Goal: Information Seeking & Learning: Learn about a topic

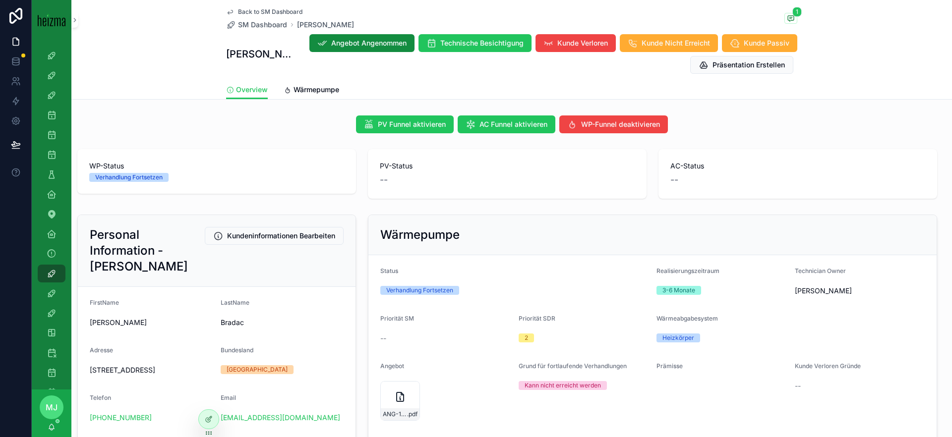
scroll to position [345, 0]
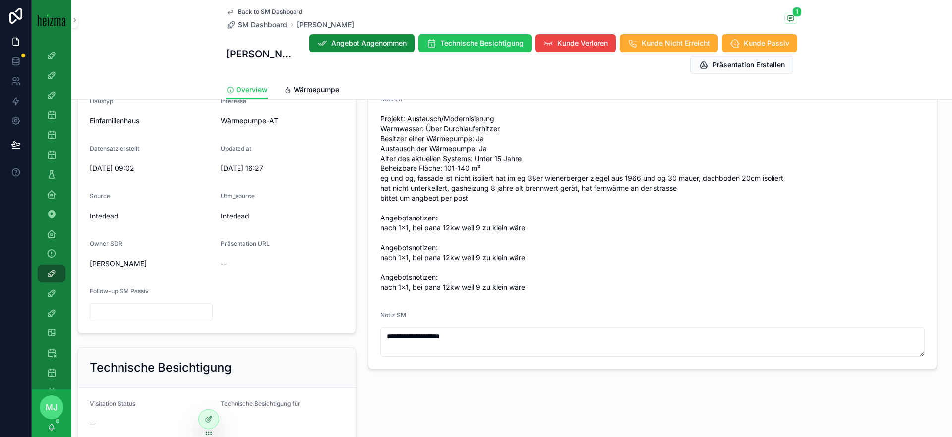
click at [275, 13] on span "Back to SM Dashboard" at bounding box center [270, 12] width 64 height 8
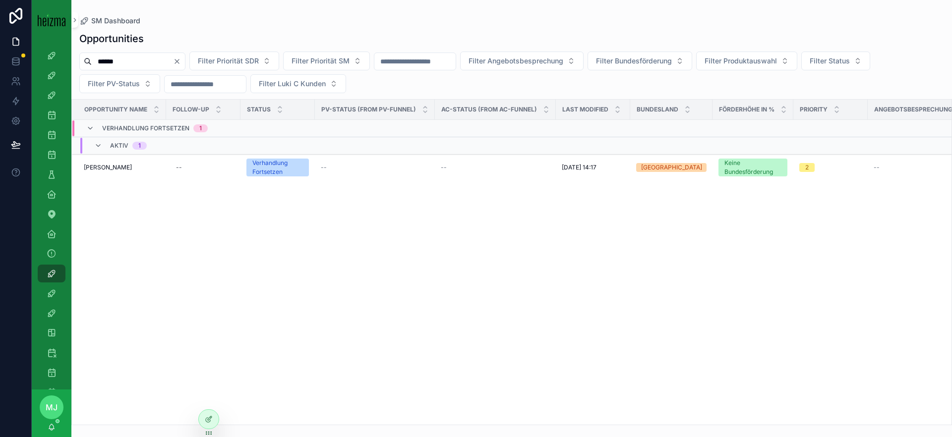
click at [153, 58] on input "******" at bounding box center [132, 62] width 81 height 14
type input "******"
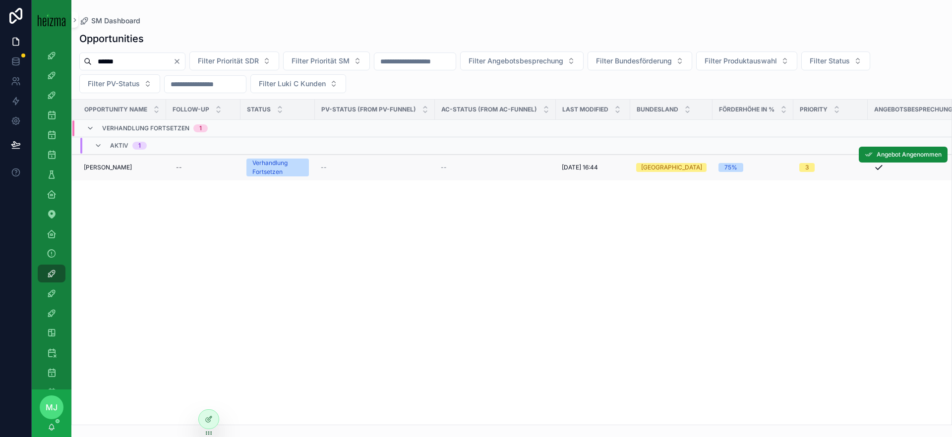
click at [101, 168] on span "[PERSON_NAME]" at bounding box center [108, 168] width 48 height 8
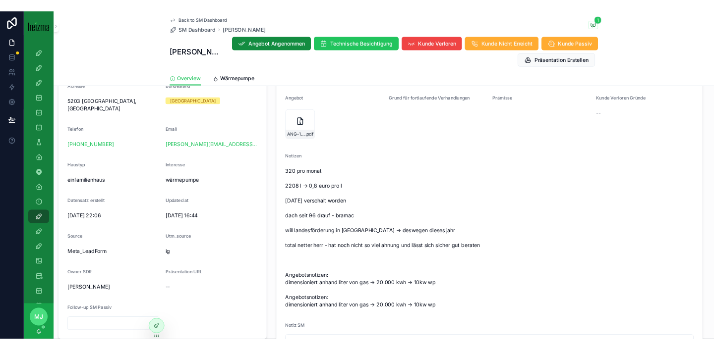
scroll to position [243, 0]
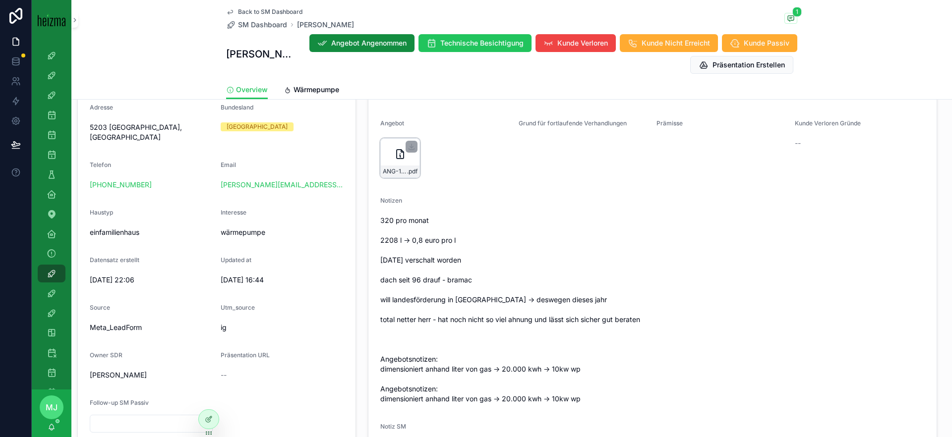
click at [397, 163] on div "ANG-12656-slivon-2025-08-27 .pdf" at bounding box center [400, 158] width 40 height 40
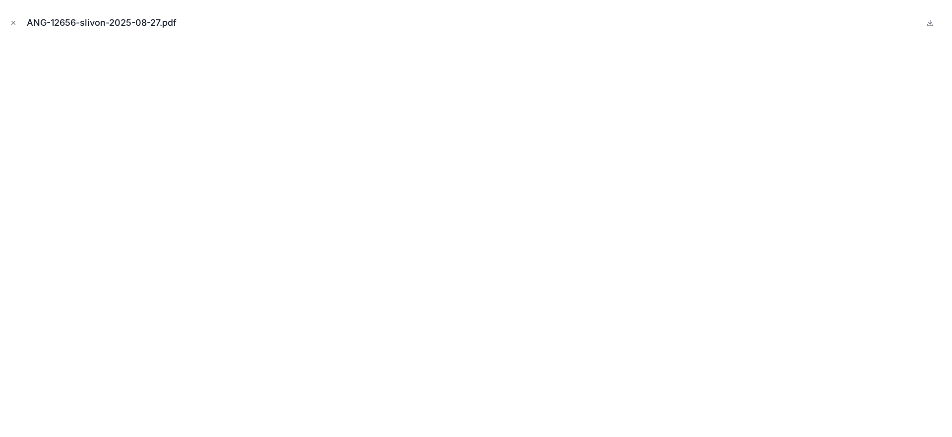
scroll to position [243, 0]
click at [8, 20] on button "Close modal" at bounding box center [13, 22] width 11 height 11
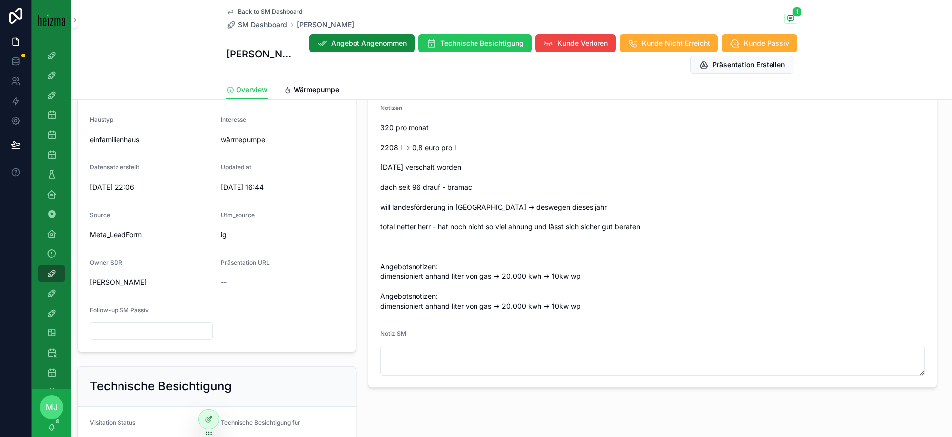
scroll to position [338, 0]
click at [532, 275] on span "320 pro monat 2208 l -> 0,8 euro pro l [DATE] verschalt worden dach seit 96 dra…" at bounding box center [652, 214] width 544 height 188
click at [531, 275] on span "320 pro monat 2208 l -> 0,8 euro pro l [DATE] verschalt worden dach seit 96 dra…" at bounding box center [652, 214] width 544 height 188
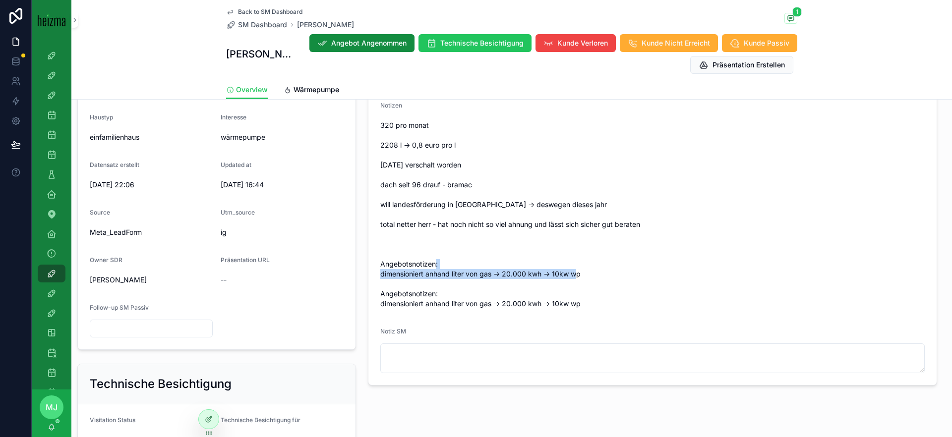
click at [531, 275] on span "320 pro monat 2208 l -> 0,8 euro pro l [DATE] verschalt worden dach seit 96 dra…" at bounding box center [652, 214] width 544 height 188
click at [521, 274] on span "320 pro monat 2208 l -> 0,8 euro pro l [DATE] verschalt worden dach seit 96 dra…" at bounding box center [652, 214] width 544 height 188
drag, startPoint x: 503, startPoint y: 274, endPoint x: 588, endPoint y: 275, distance: 85.3
click at [588, 275] on span "320 pro monat 2208 l -> 0,8 euro pro l [DATE] verschalt worden dach seit 96 dra…" at bounding box center [652, 214] width 544 height 188
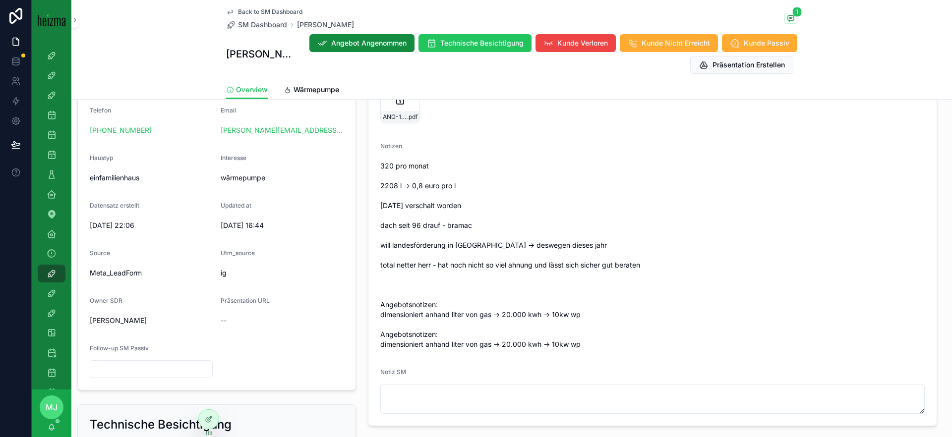
scroll to position [297, 0]
click at [399, 115] on span "ANG-12656-slivon-2025-08-27" at bounding box center [395, 118] width 24 height 8
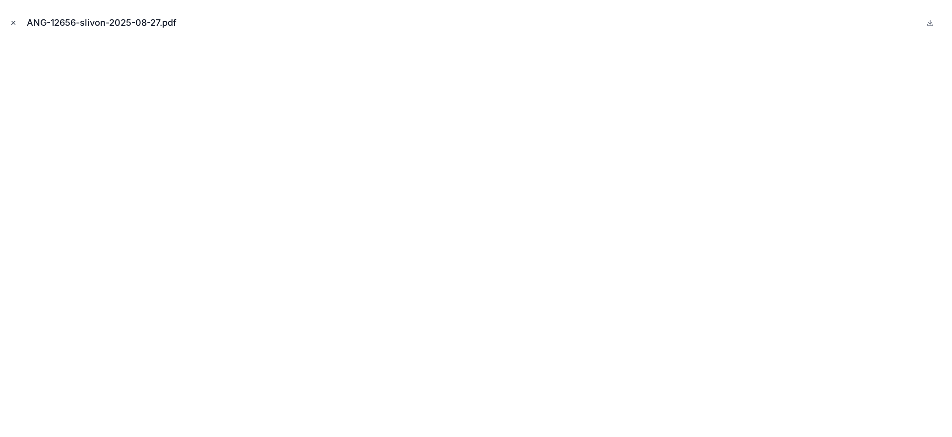
click at [17, 24] on button "Close modal" at bounding box center [13, 22] width 11 height 11
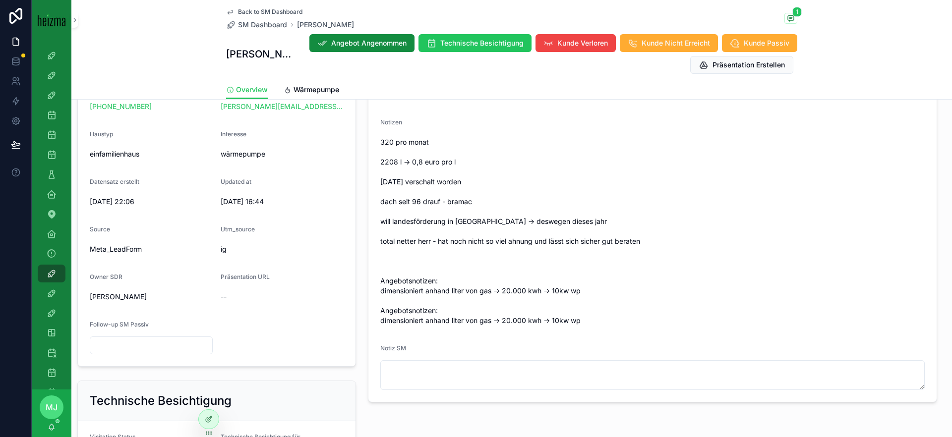
scroll to position [322, 0]
drag, startPoint x: 502, startPoint y: 291, endPoint x: 542, endPoint y: 291, distance: 39.7
click at [542, 291] on span "320 pro monat 2208 l -> 0,8 euro pro l [DATE] verschalt worden dach seit 96 dra…" at bounding box center [652, 231] width 544 height 188
click at [393, 164] on span "320 pro monat 2208 l -> 0,8 euro pro l [DATE] verschalt worden dach seit 96 dra…" at bounding box center [652, 231] width 544 height 188
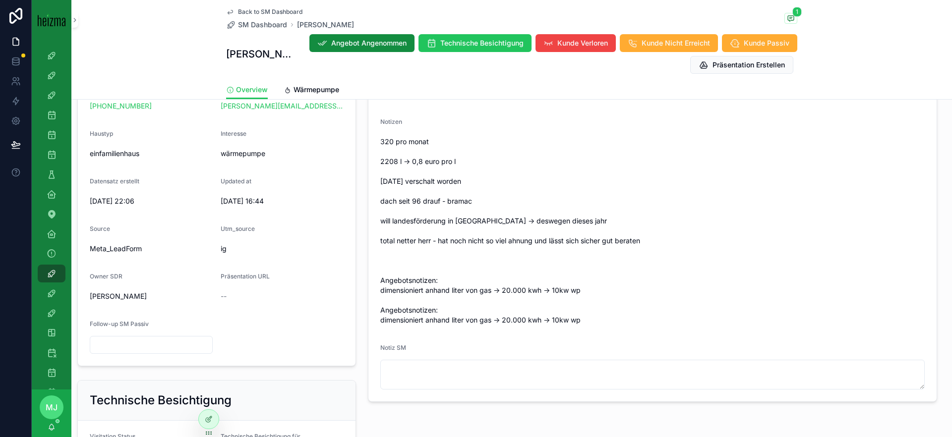
click at [516, 199] on span "320 pro monat 2208 l -> 0,8 euro pro l [DATE] verschalt worden dach seit 96 dra…" at bounding box center [652, 231] width 544 height 188
drag, startPoint x: 505, startPoint y: 290, endPoint x: 541, endPoint y: 289, distance: 36.2
click at [541, 289] on span "320 pro monat 2208 l -> 0,8 euro pro l [DATE] verschalt worden dach seit 96 dra…" at bounding box center [652, 231] width 544 height 188
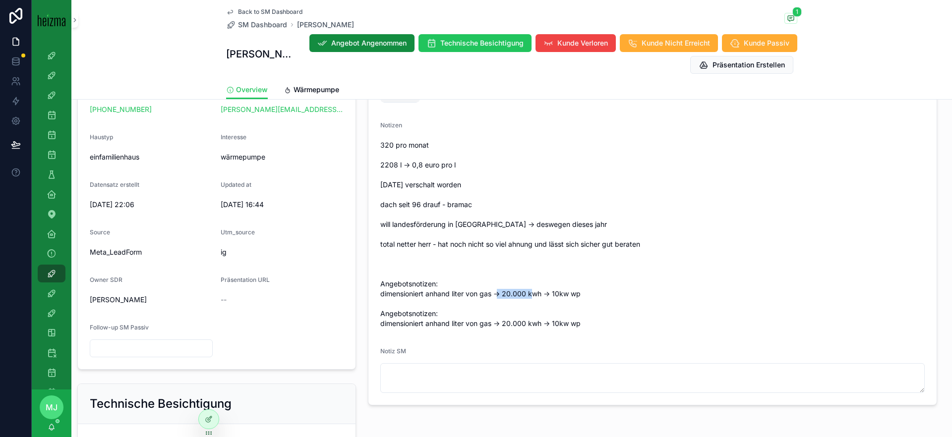
scroll to position [321, 0]
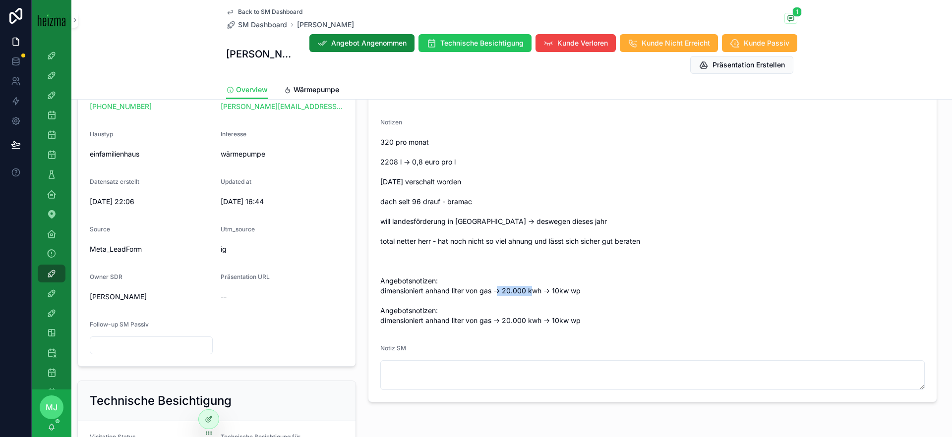
click at [664, 199] on span "320 pro monat 2208 l -> 0,8 euro pro l [DATE] verschalt worden dach seit 96 dra…" at bounding box center [652, 231] width 544 height 188
click at [646, 330] on form "Status Verhandlung Fortsetzen Realisierungszeitraum 1-3 Monate Technician Owner…" at bounding box center [652, 168] width 568 height 468
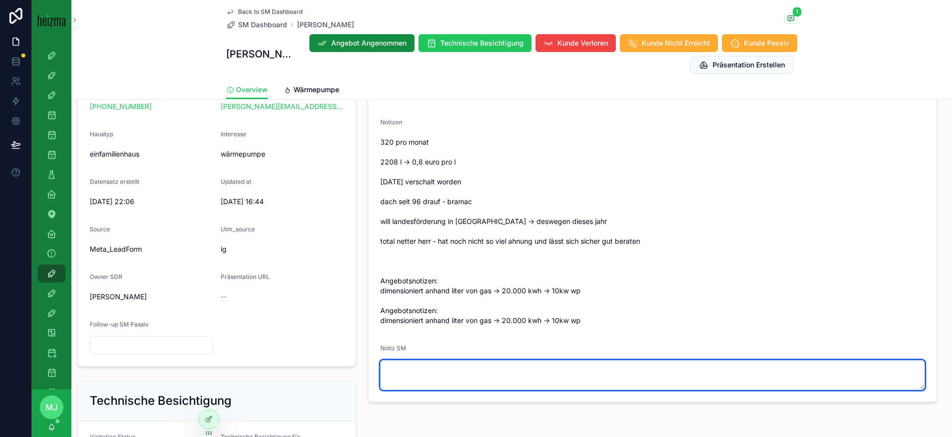
click at [547, 371] on textarea "scrollable content" at bounding box center [652, 375] width 544 height 30
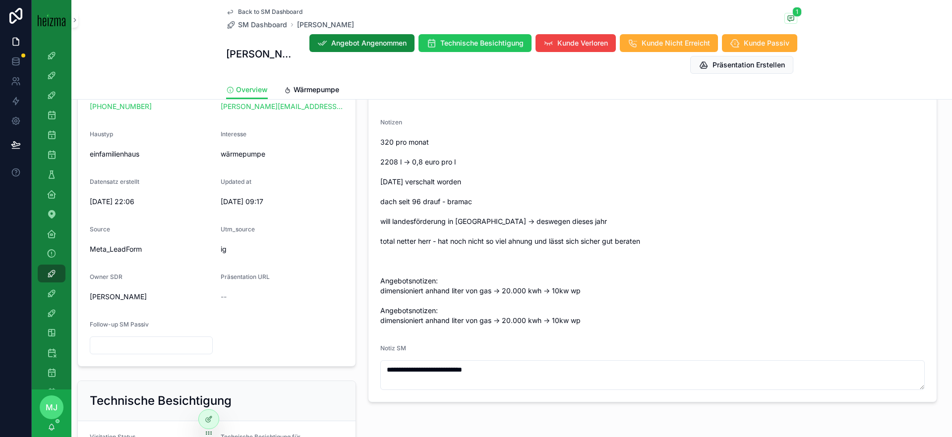
click at [589, 181] on span "320 pro monat 2208 l -> 0,8 euro pro l [DATE] verschalt worden dach seit 96 dra…" at bounding box center [652, 231] width 544 height 188
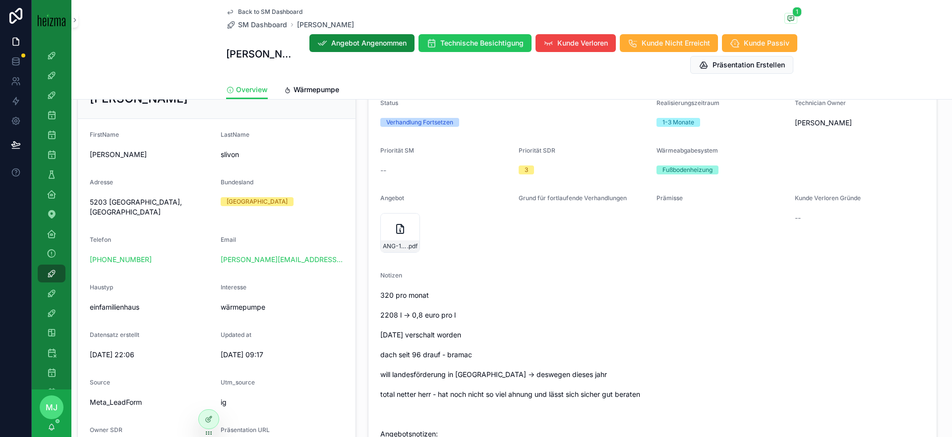
scroll to position [156, 0]
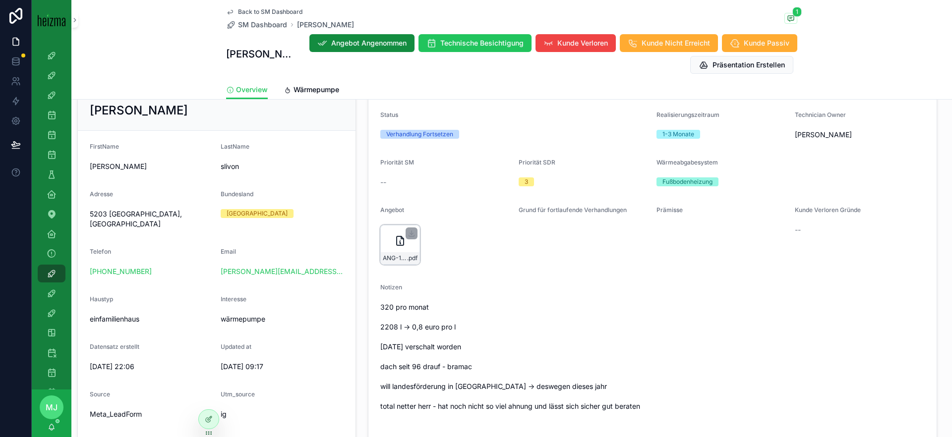
click at [411, 253] on div "ANG-12656-slivon-2025-08-27 .pdf" at bounding box center [400, 258] width 39 height 12
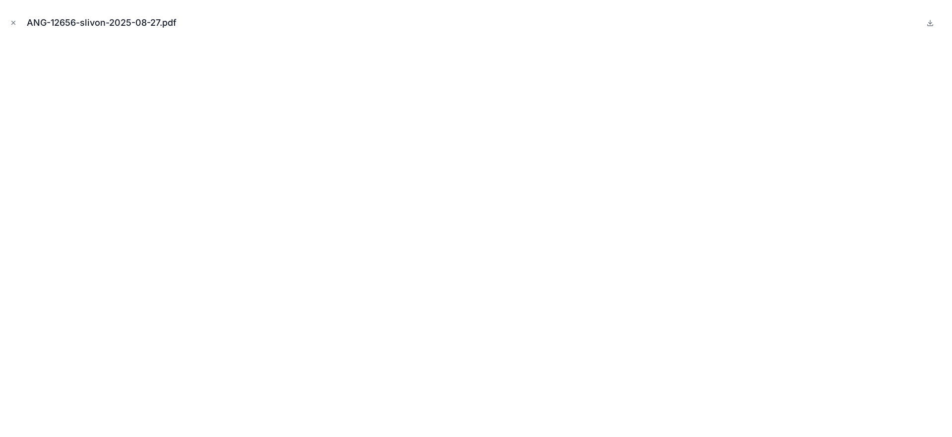
drag, startPoint x: 16, startPoint y: 24, endPoint x: 35, endPoint y: 38, distance: 23.1
click at [16, 24] on icon "Close modal" at bounding box center [13, 22] width 7 height 7
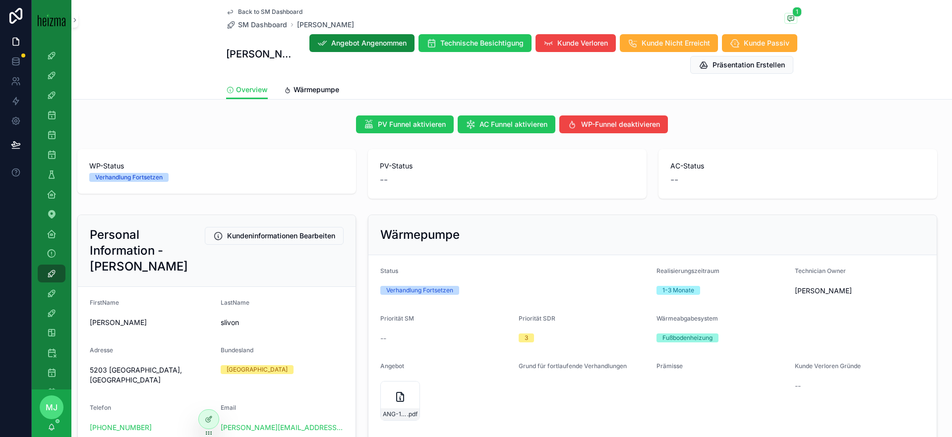
click at [127, 367] on span "5203 [GEOGRAPHIC_DATA], [GEOGRAPHIC_DATA]" at bounding box center [151, 375] width 123 height 20
copy span "5203 [GEOGRAPHIC_DATA], [GEOGRAPHIC_DATA]"
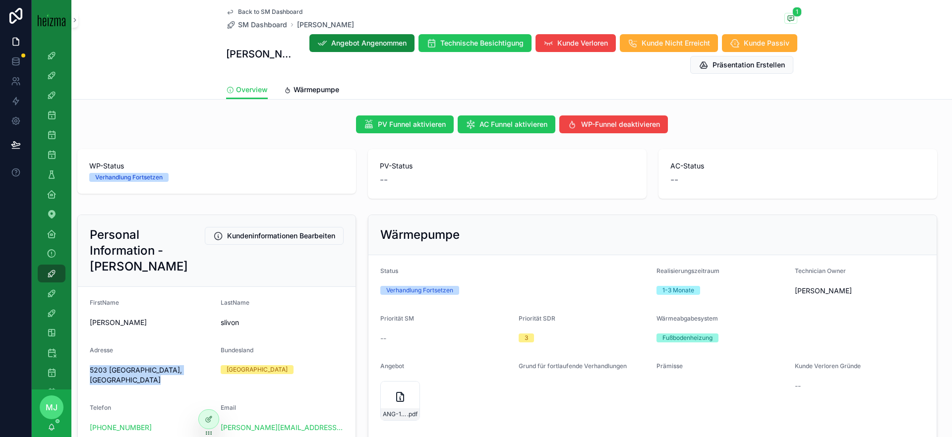
copy span "5203 [GEOGRAPHIC_DATA], [GEOGRAPHIC_DATA]"
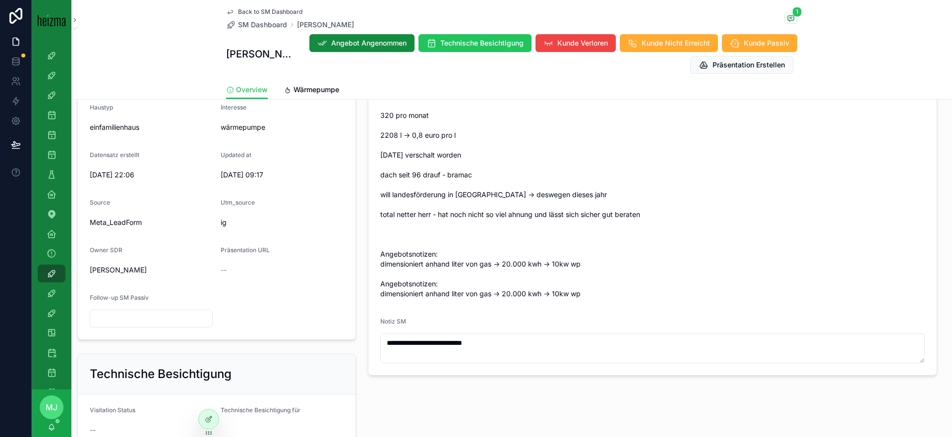
scroll to position [350, 0]
click at [702, 314] on form "**********" at bounding box center [652, 139] width 568 height 468
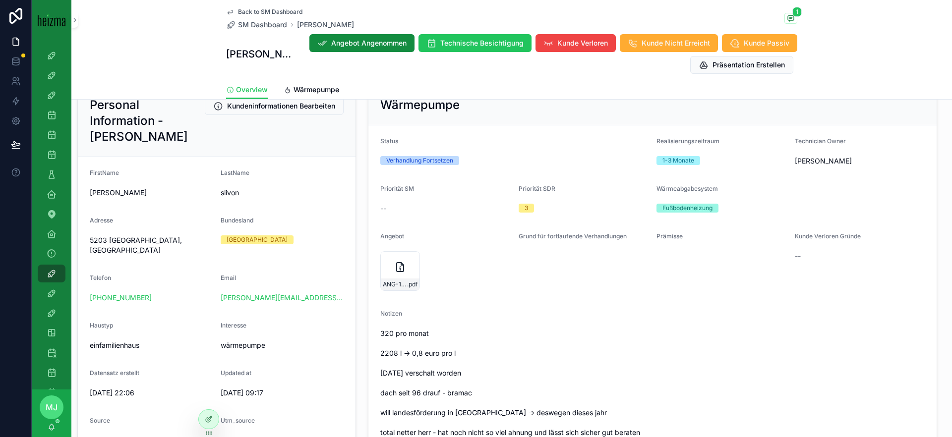
scroll to position [140, 0]
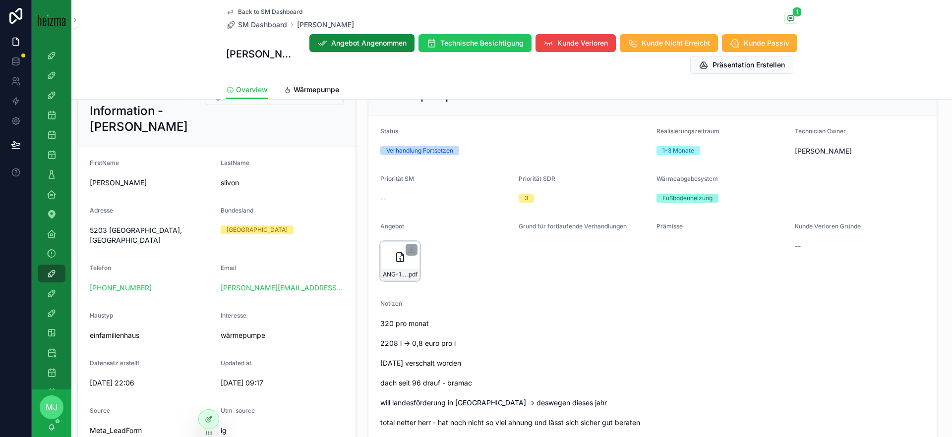
click at [400, 269] on div "ANG-12656-slivon-2025-08-27 .pdf" at bounding box center [400, 275] width 39 height 12
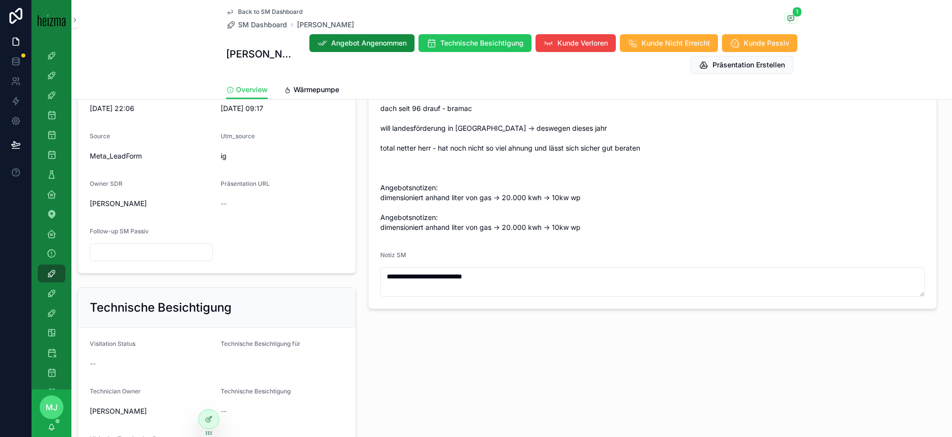
scroll to position [450, 0]
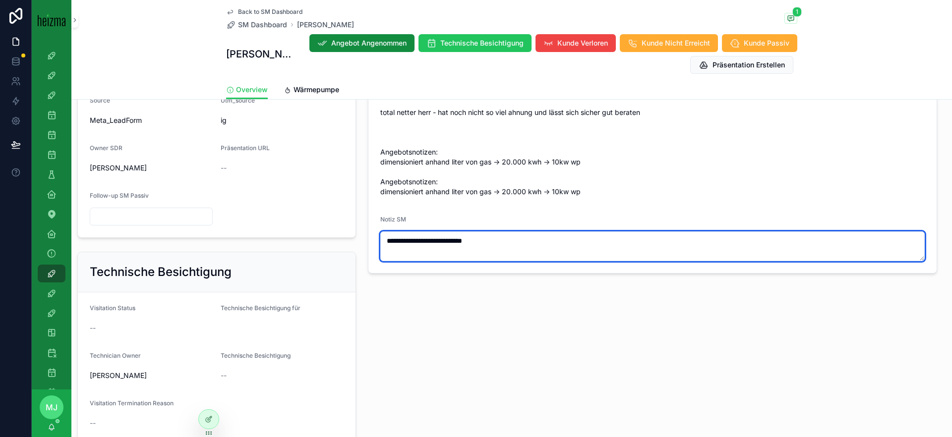
click at [605, 234] on textarea "**********" at bounding box center [652, 247] width 544 height 30
click at [621, 253] on textarea "**********" at bounding box center [652, 247] width 544 height 30
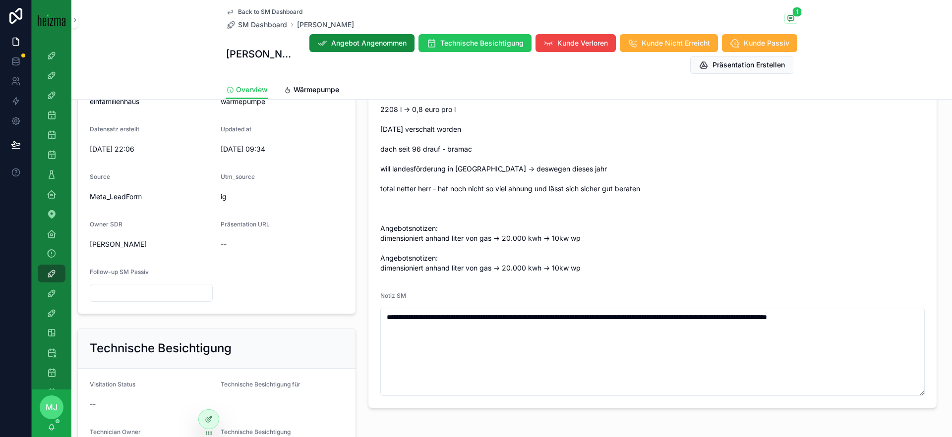
click at [623, 196] on span "320 pro monat 2208 l -> 0,8 euro pro l [DATE] verschalt worden dach seit 96 dra…" at bounding box center [652, 179] width 544 height 188
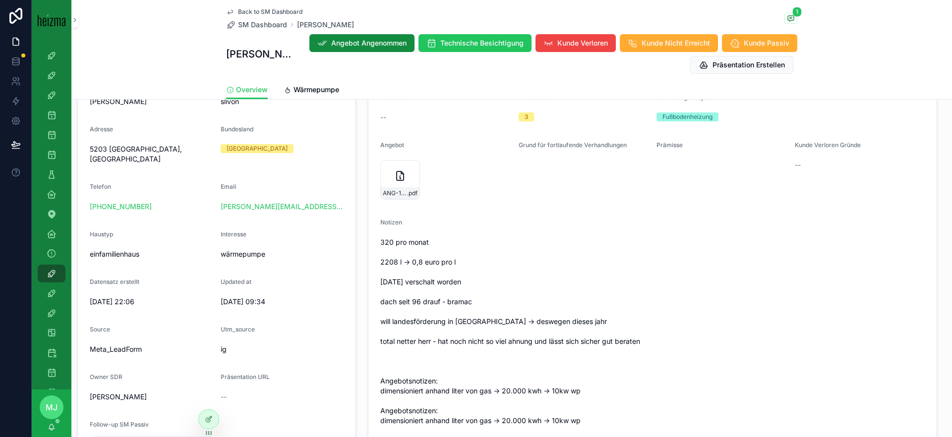
scroll to position [226, 0]
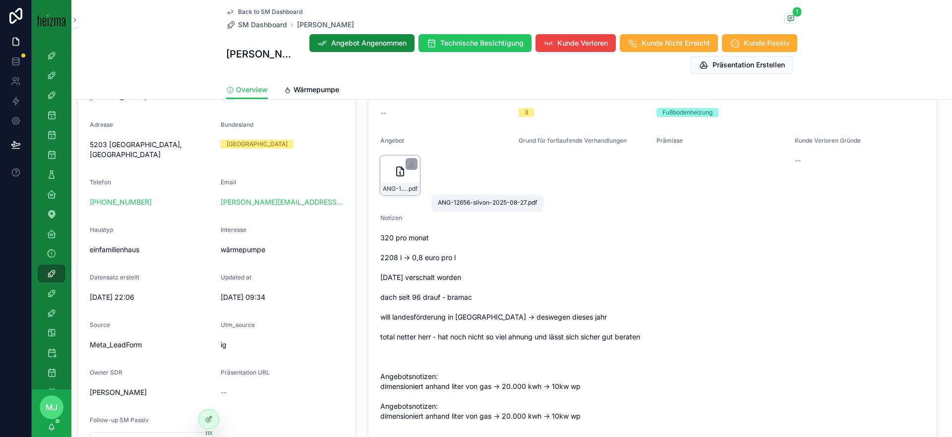
click at [398, 187] on span "ANG-12656-slivon-2025-08-27" at bounding box center [395, 189] width 24 height 8
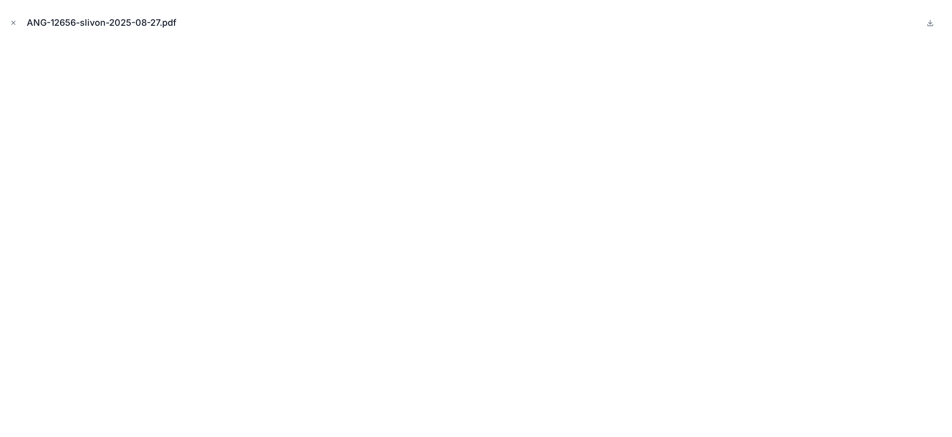
drag, startPoint x: 13, startPoint y: 22, endPoint x: 46, endPoint y: 37, distance: 36.4
click at [13, 22] on icon "Close modal" at bounding box center [13, 22] width 3 height 3
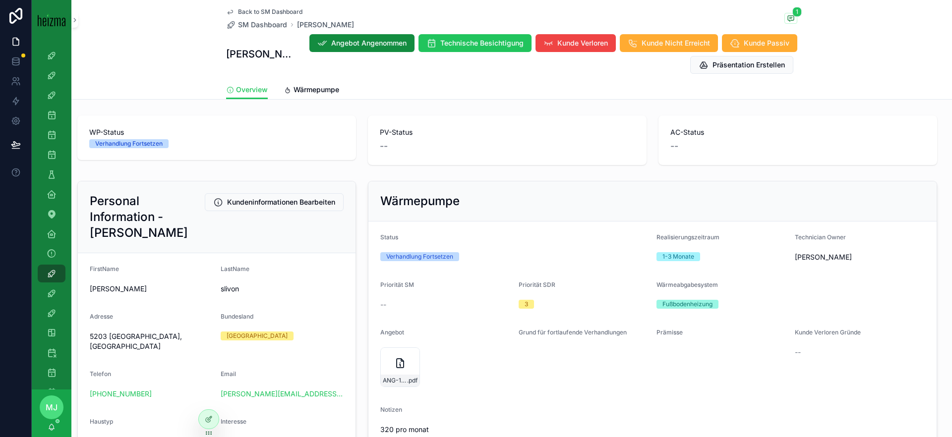
scroll to position [356, 0]
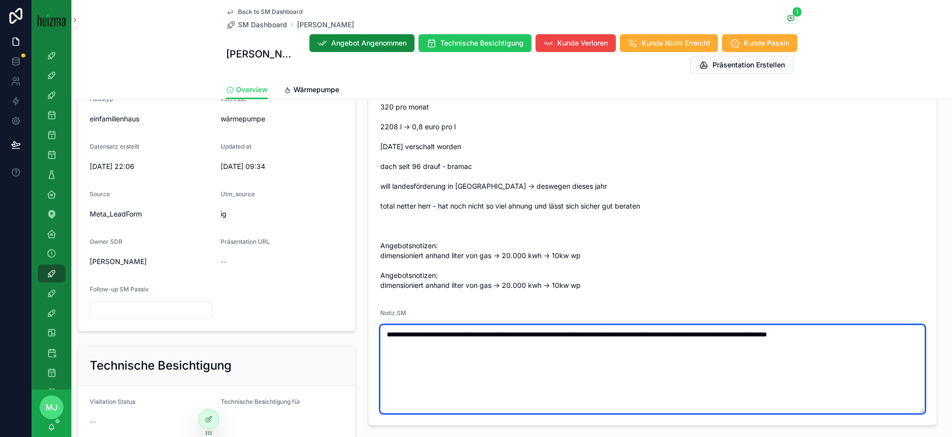
click at [916, 336] on textarea "**********" at bounding box center [652, 369] width 544 height 88
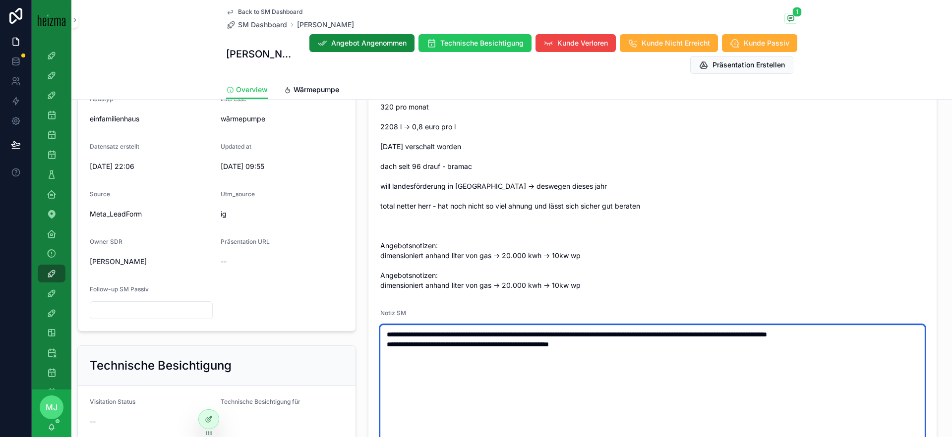
type textarea "**********"
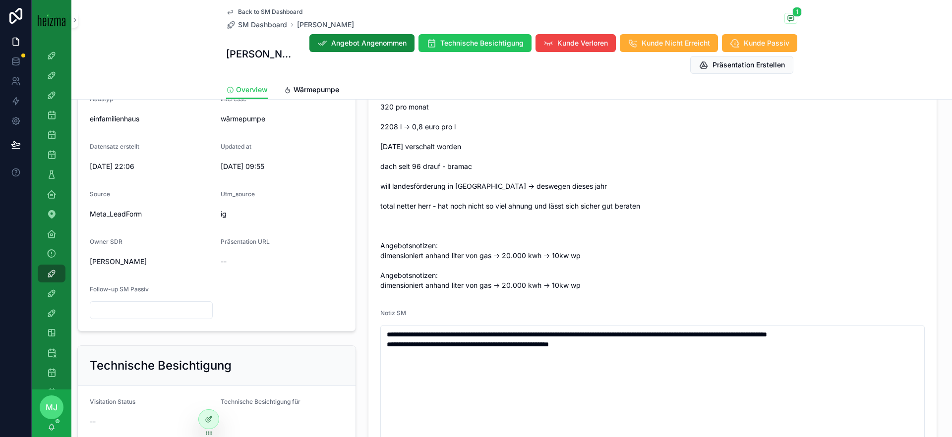
click at [932, 265] on form "**********" at bounding box center [652, 182] width 568 height 566
click at [878, 287] on span "320 pro monat 2208 l -> 0,8 euro pro l [DATE] verschalt worden dach seit 96 dra…" at bounding box center [652, 196] width 544 height 188
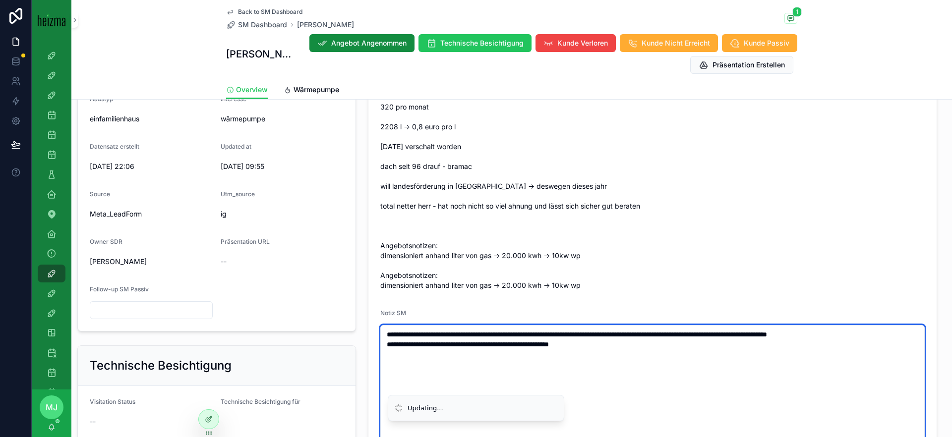
click at [700, 355] on textarea "**********" at bounding box center [652, 389] width 544 height 128
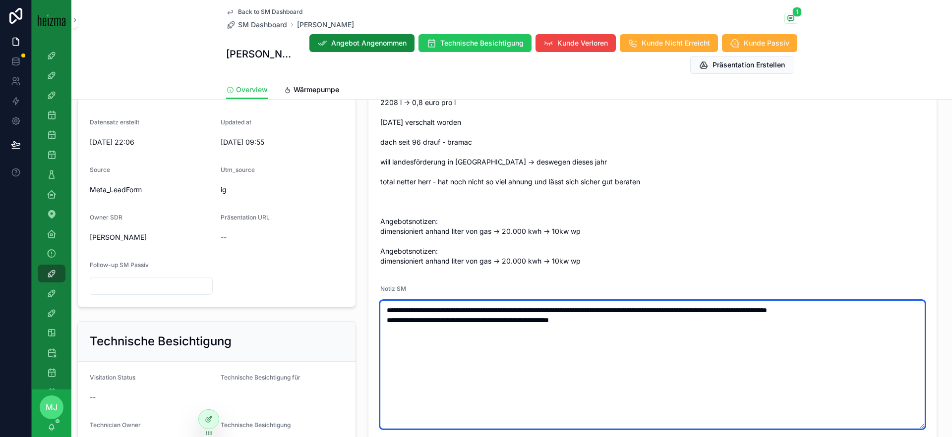
scroll to position [380, 0]
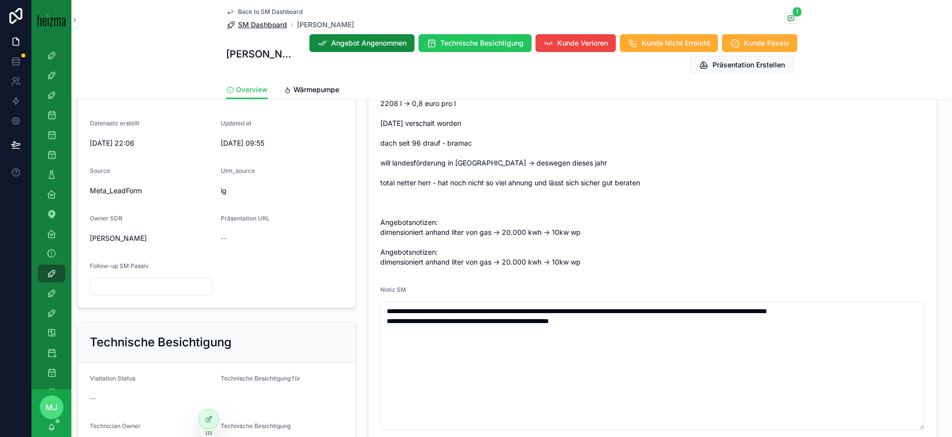
click at [249, 23] on span "SM Dashboard" at bounding box center [262, 25] width 49 height 10
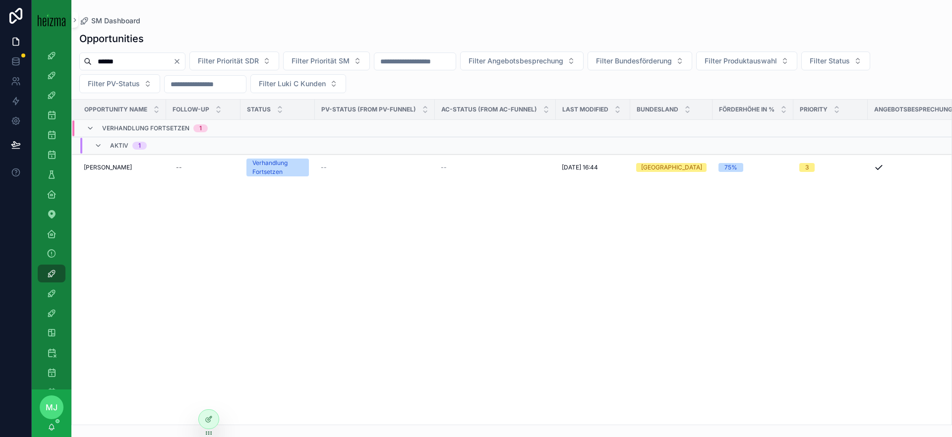
click at [130, 58] on input "******" at bounding box center [132, 62] width 81 height 14
type input "*"
type input "******"
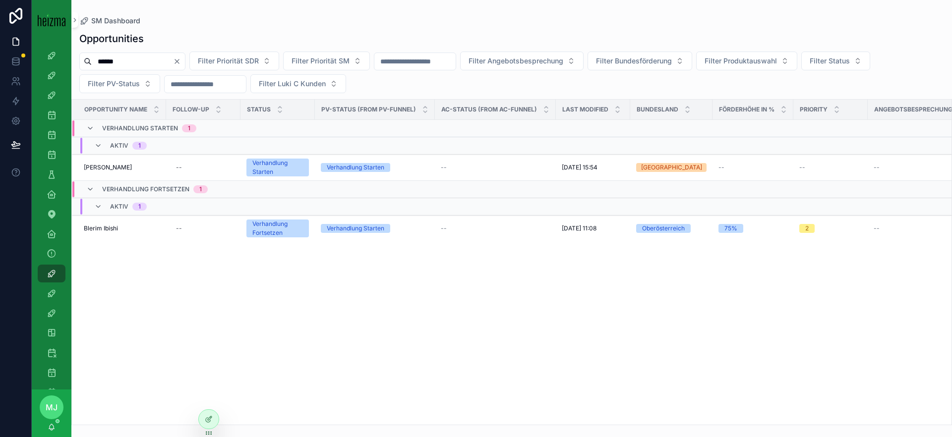
click at [417, 88] on div "****** Filter Priorität SDR Filter Priorität SM Filter Angebotsbesprechung Filt…" at bounding box center [511, 73] width 880 height 42
click at [93, 171] on span "[PERSON_NAME]" at bounding box center [108, 168] width 48 height 8
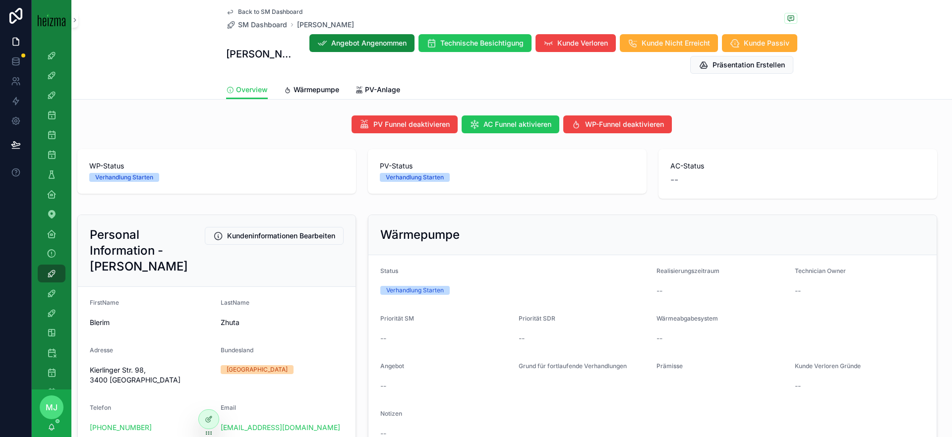
click at [260, 11] on span "Back to SM Dashboard" at bounding box center [270, 12] width 64 height 8
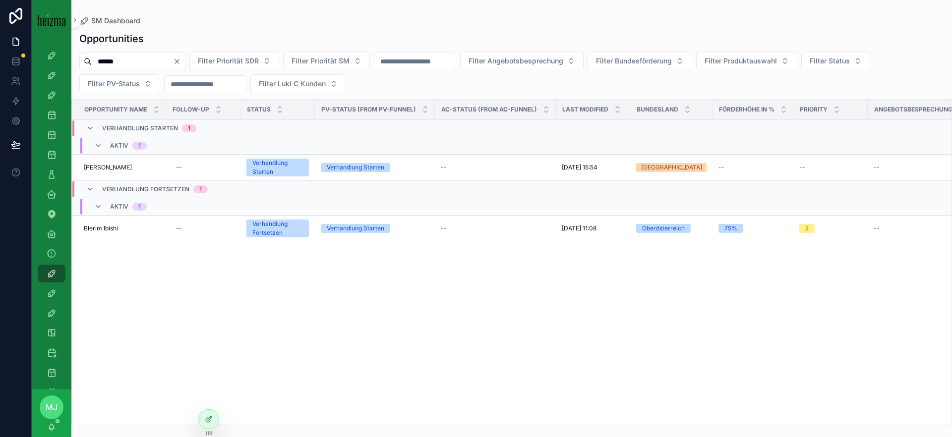
click at [121, 64] on input "******" at bounding box center [132, 62] width 81 height 14
click at [120, 64] on input "******" at bounding box center [132, 62] width 81 height 14
type input "******"
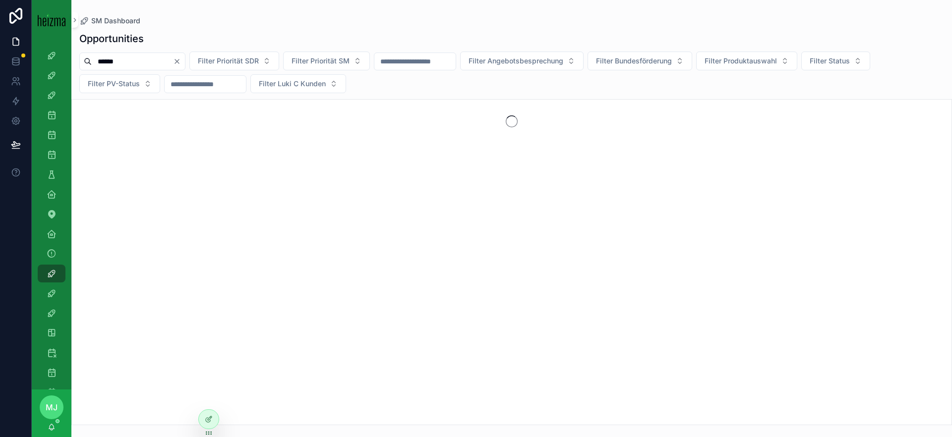
click at [301, 32] on div "Opportunities" at bounding box center [511, 39] width 865 height 14
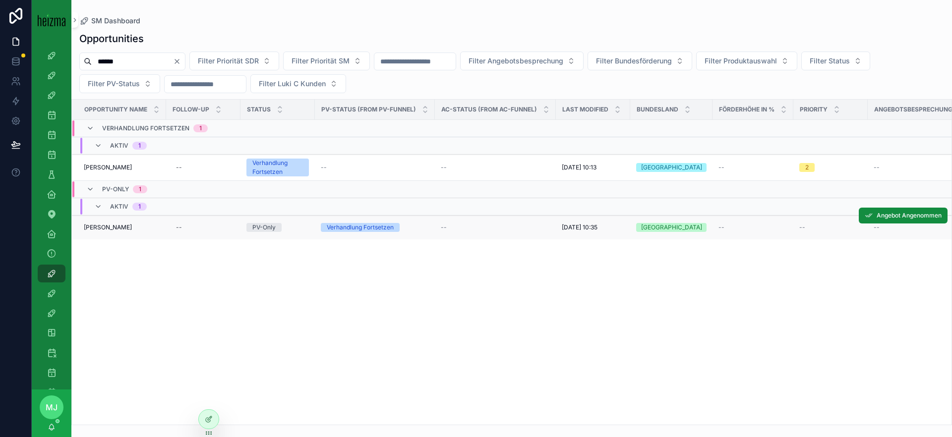
click at [111, 227] on span "[PERSON_NAME]" at bounding box center [108, 228] width 48 height 8
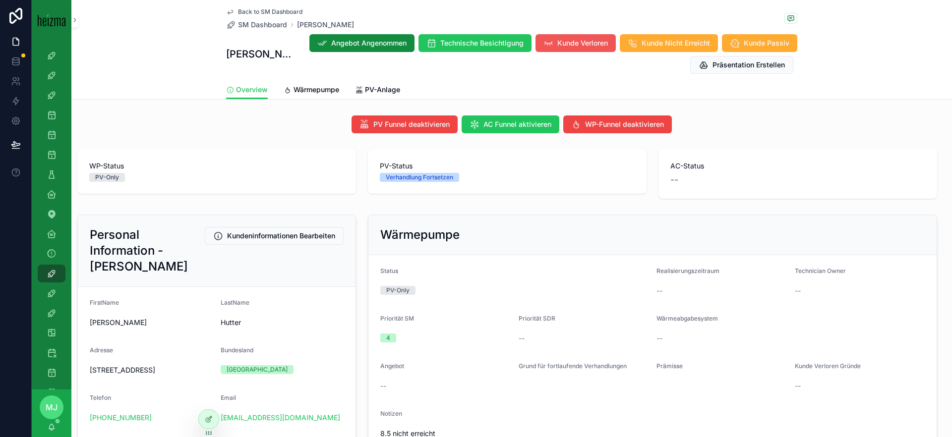
click at [567, 43] on span "Kunde Verloren" at bounding box center [582, 43] width 51 height 10
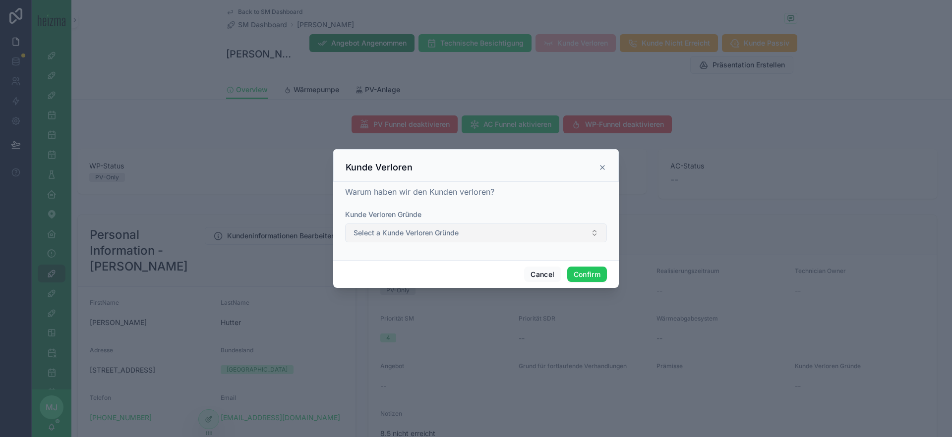
click at [574, 235] on button "Select a Kunde Verloren Gründe" at bounding box center [476, 233] width 262 height 19
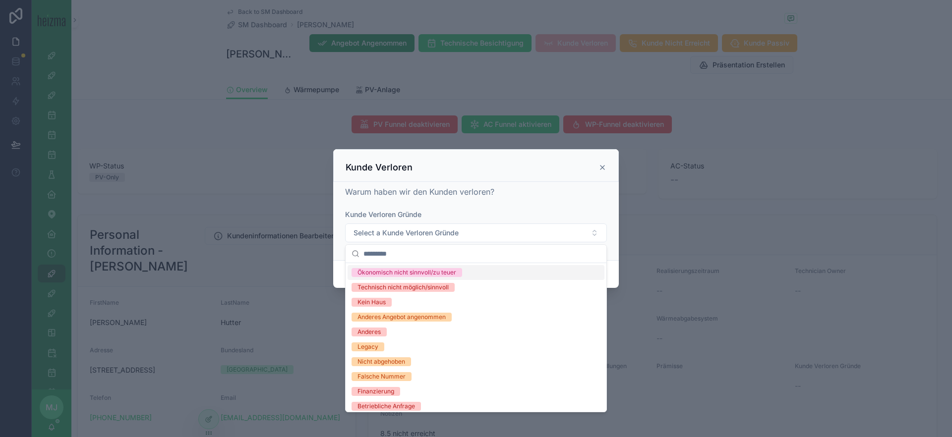
click at [605, 171] on icon at bounding box center [602, 168] width 8 height 8
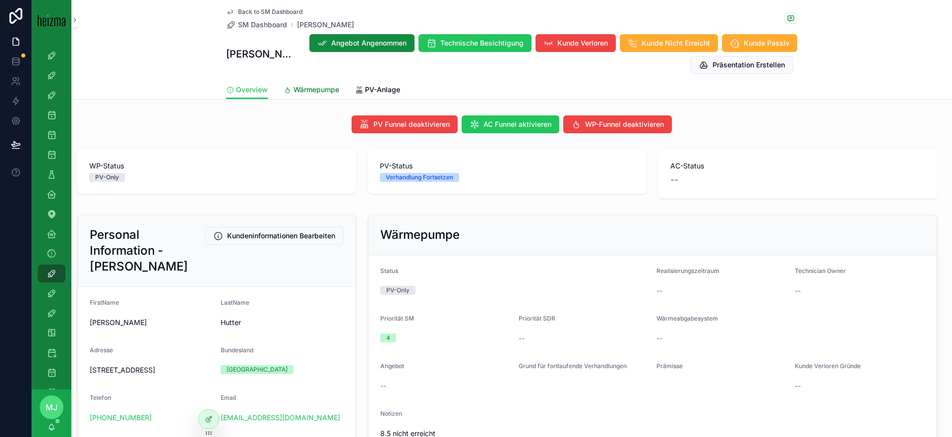
click at [299, 91] on span "Wärmepumpe" at bounding box center [316, 90] width 46 height 10
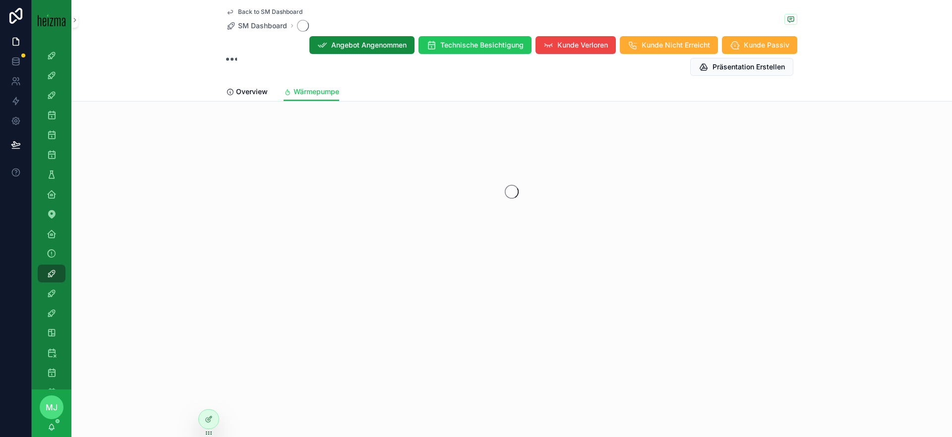
click at [391, 91] on div "Overview Wärmepumpe" at bounding box center [511, 91] width 571 height 19
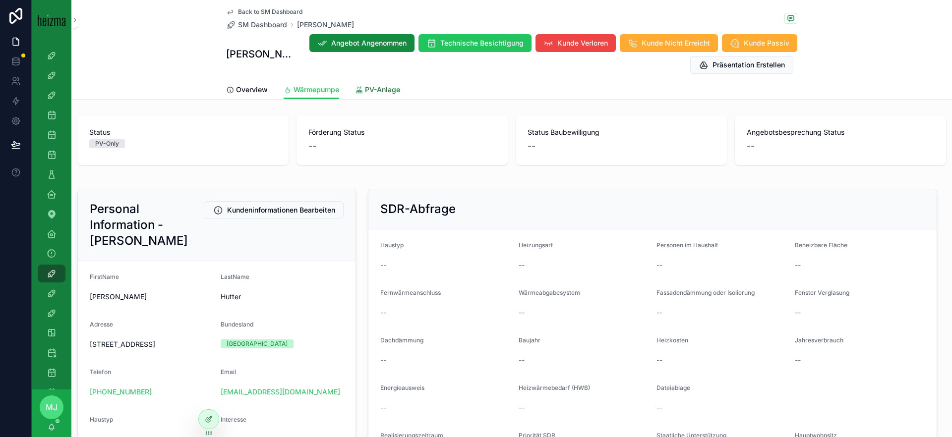
click at [365, 94] on span "PV-Anlage" at bounding box center [382, 90] width 35 height 10
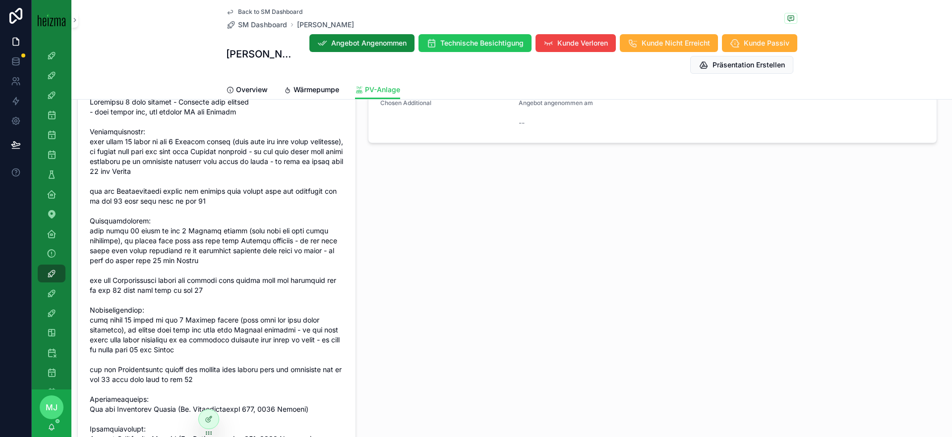
scroll to position [986, 0]
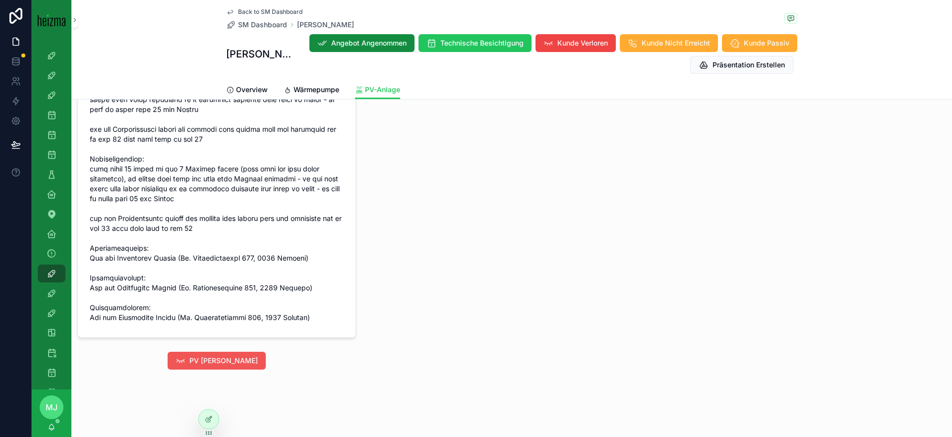
click at [234, 361] on span "PV [PERSON_NAME]" at bounding box center [223, 361] width 68 height 10
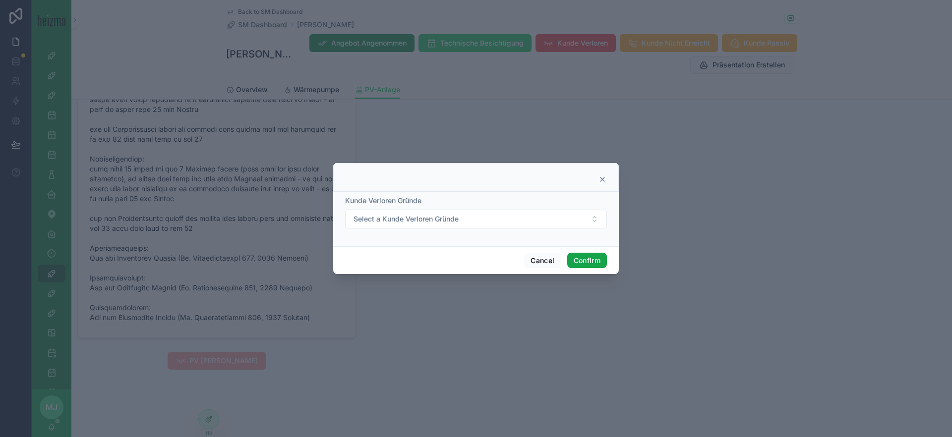
click at [601, 264] on button "Confirm" at bounding box center [587, 261] width 40 height 16
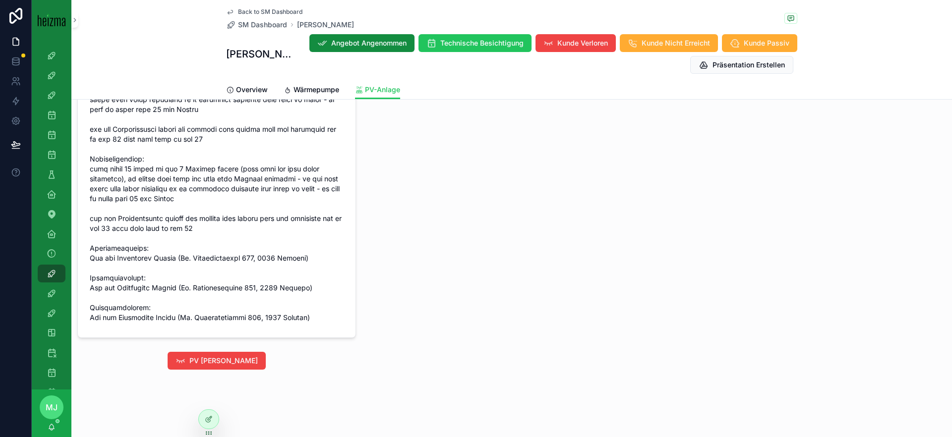
click at [272, 10] on span "Back to SM Dashboard" at bounding box center [270, 12] width 64 height 8
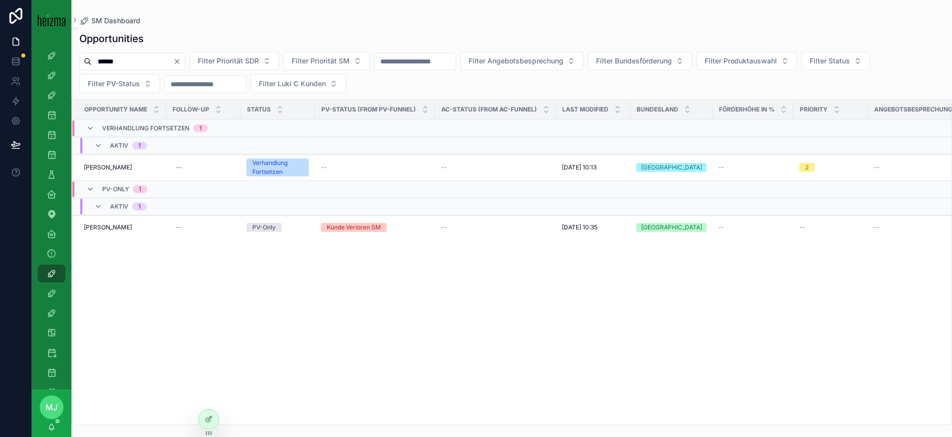
click at [143, 59] on input "******" at bounding box center [132, 62] width 81 height 14
type input "*****"
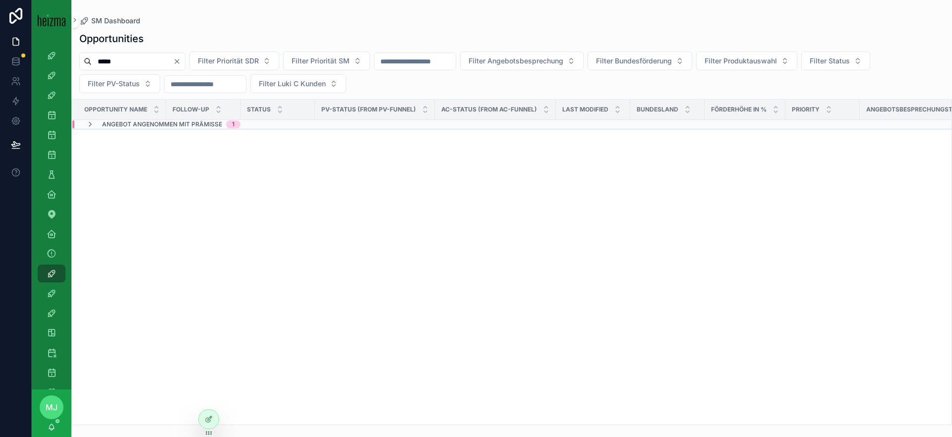
click at [171, 121] on span "Angebot angenommen mit Prämisse" at bounding box center [162, 124] width 120 height 8
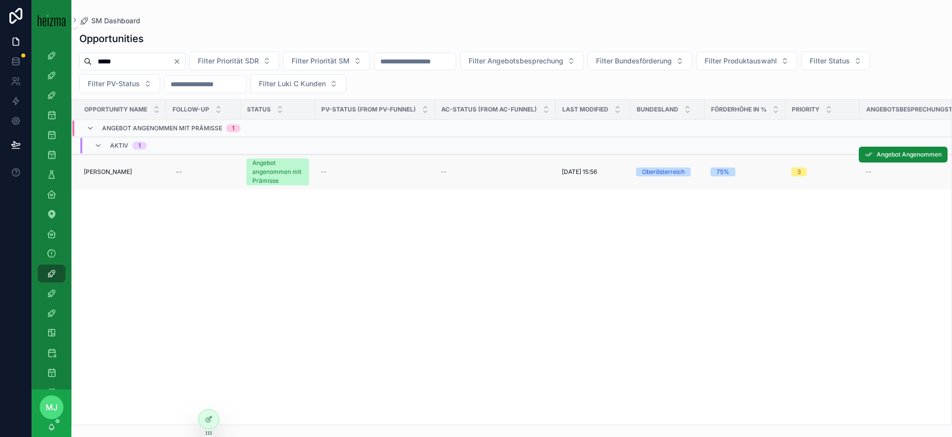
click at [95, 167] on td "[PERSON_NAME]" at bounding box center [119, 172] width 94 height 35
click at [102, 173] on span "[PERSON_NAME]" at bounding box center [108, 172] width 48 height 8
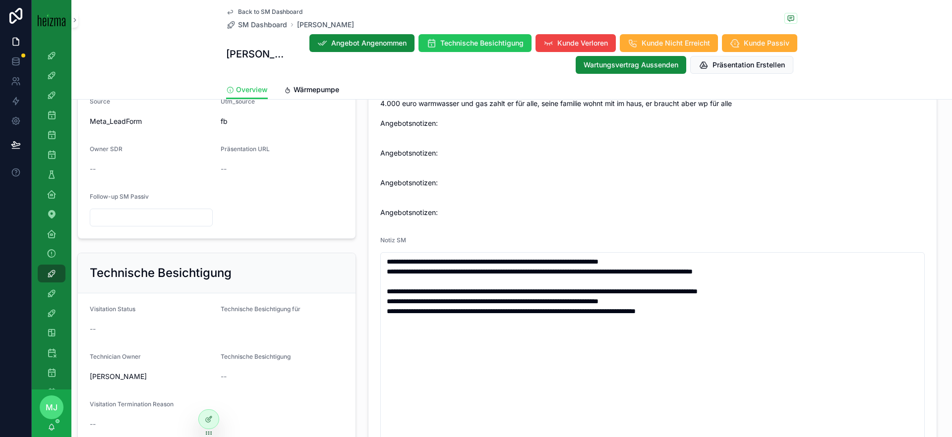
scroll to position [456, 0]
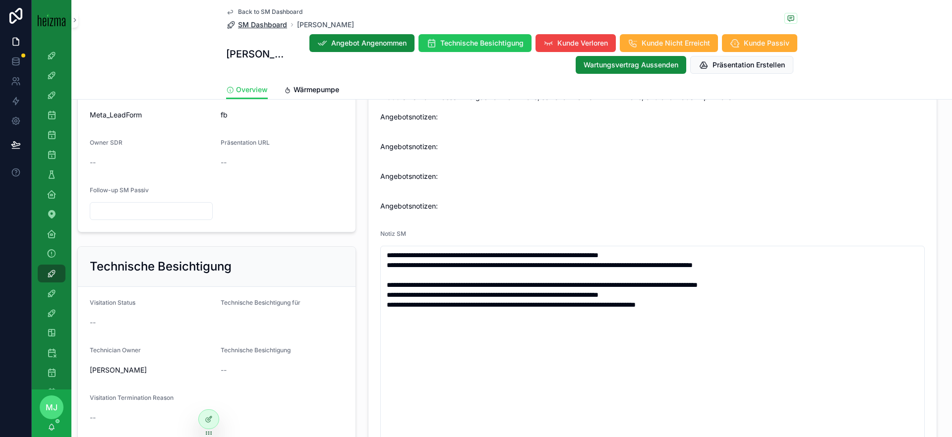
click at [258, 25] on span "SM Dashboard" at bounding box center [262, 25] width 49 height 10
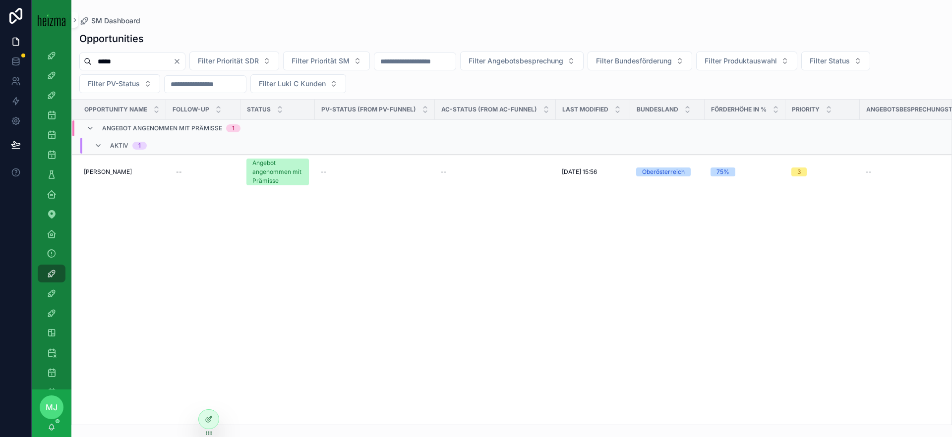
click at [135, 65] on input "*****" at bounding box center [132, 62] width 81 height 14
type input "*******"
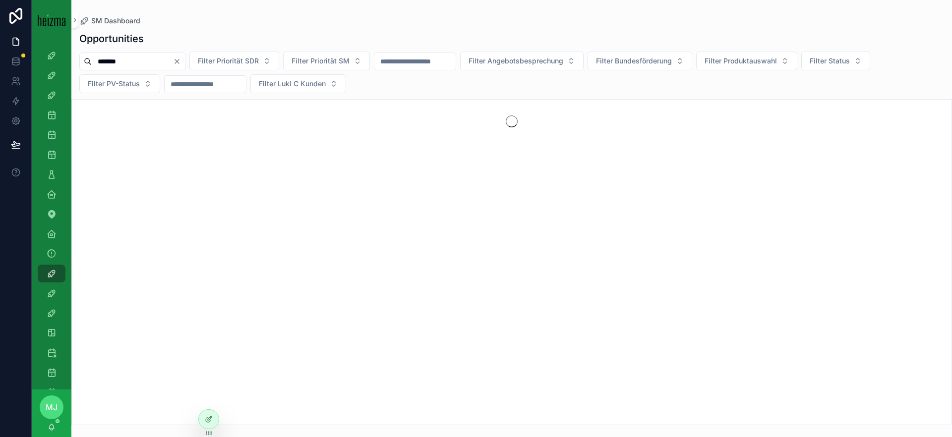
click at [421, 80] on div "******* Filter Priorität SDR Filter Priorität SM Filter Angebotsbesprechung Fil…" at bounding box center [511, 73] width 880 height 42
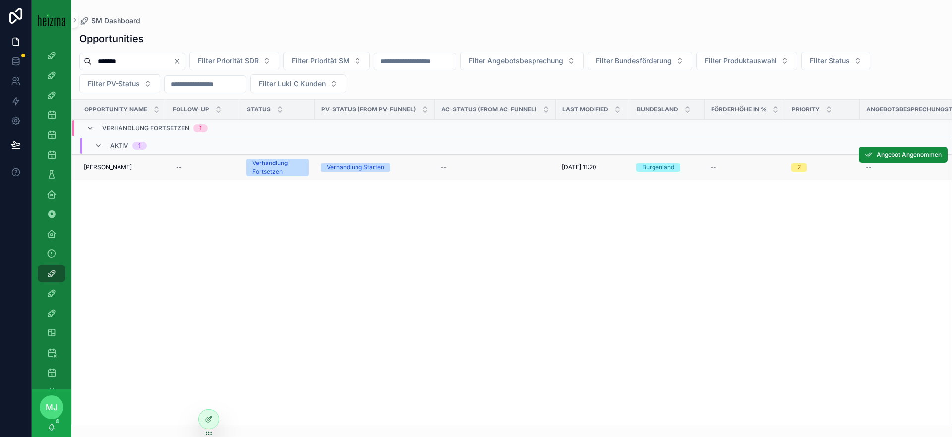
click at [99, 169] on span "[PERSON_NAME]" at bounding box center [108, 168] width 48 height 8
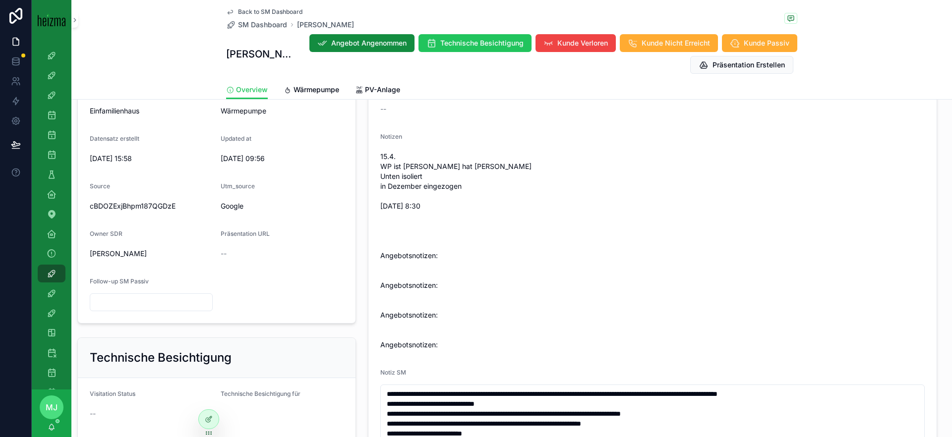
scroll to position [273, 0]
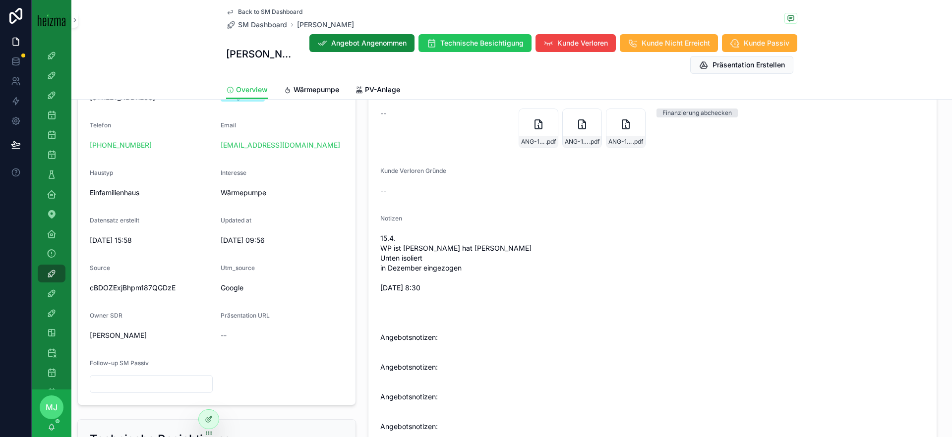
click at [434, 182] on div "Kunde Verloren Gründe --" at bounding box center [445, 183] width 130 height 32
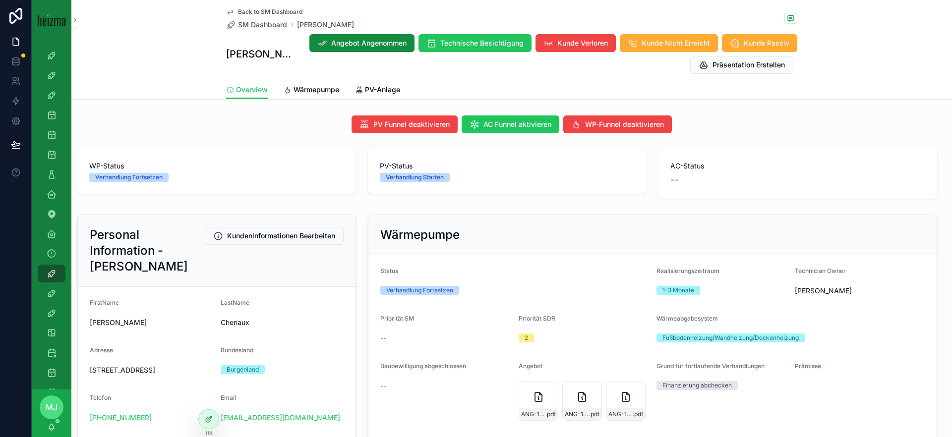
scroll to position [21, 0]
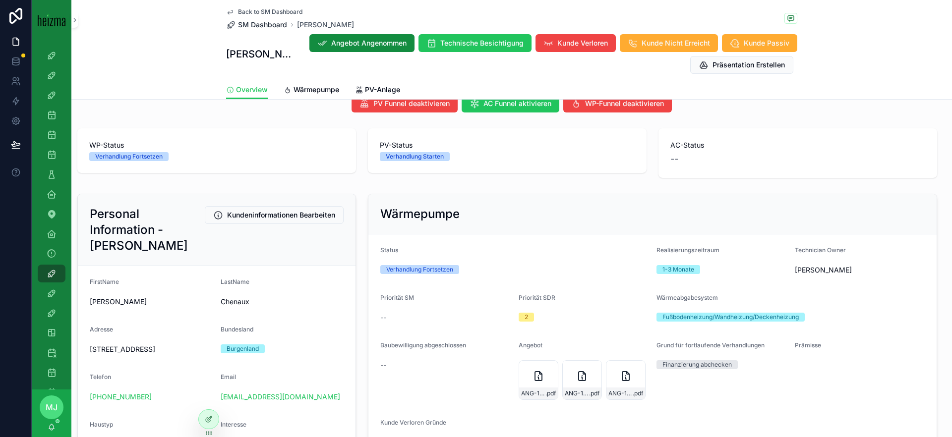
click at [255, 23] on span "SM Dashboard" at bounding box center [262, 25] width 49 height 10
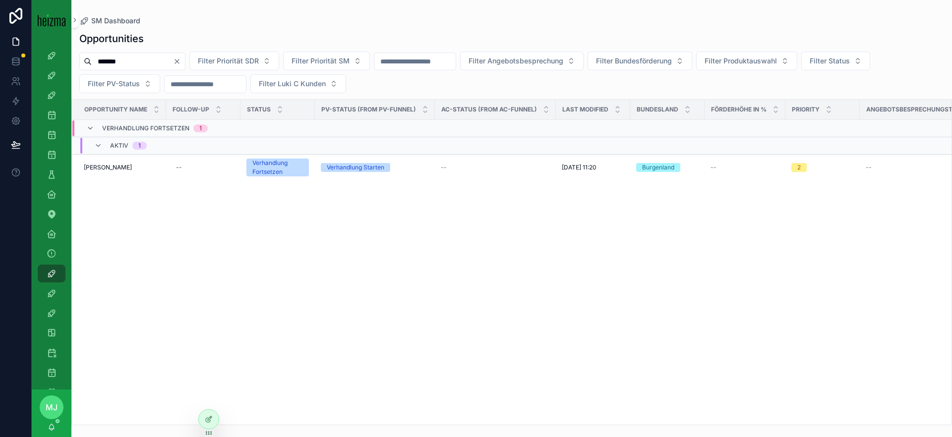
click at [133, 68] on input "*******" at bounding box center [132, 62] width 81 height 14
paste input "*****"
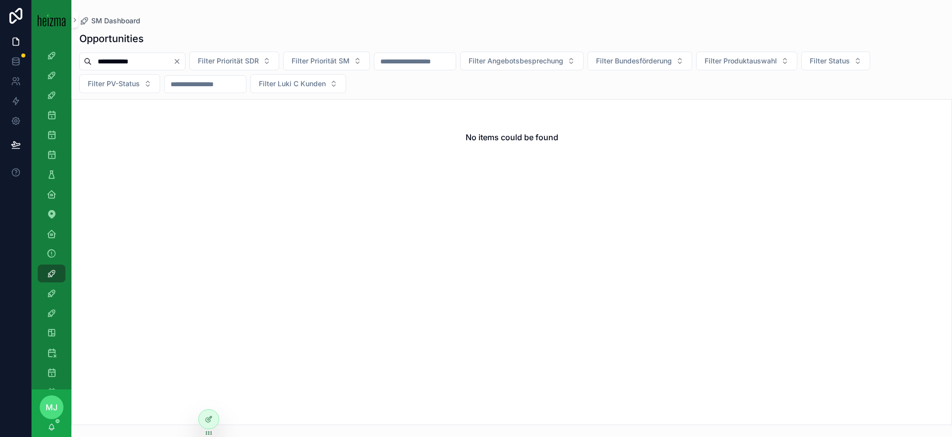
click at [134, 63] on input "**********" at bounding box center [132, 62] width 81 height 14
type input "*****"
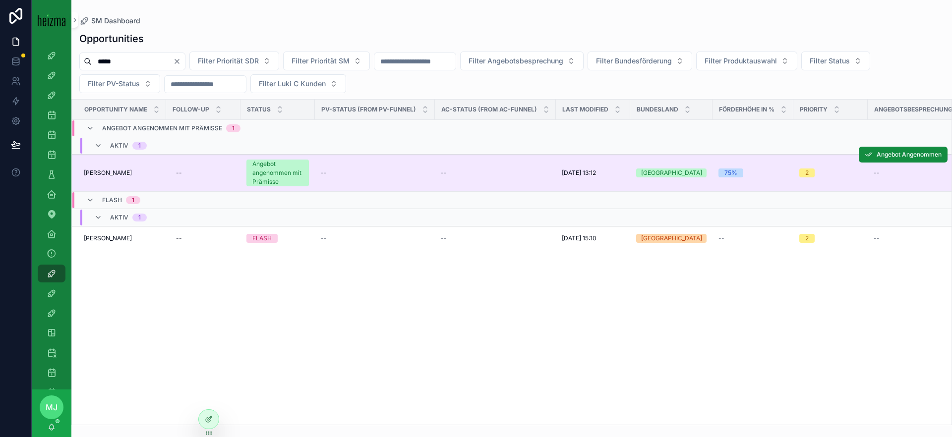
click at [99, 175] on span "[PERSON_NAME]" at bounding box center [108, 173] width 48 height 8
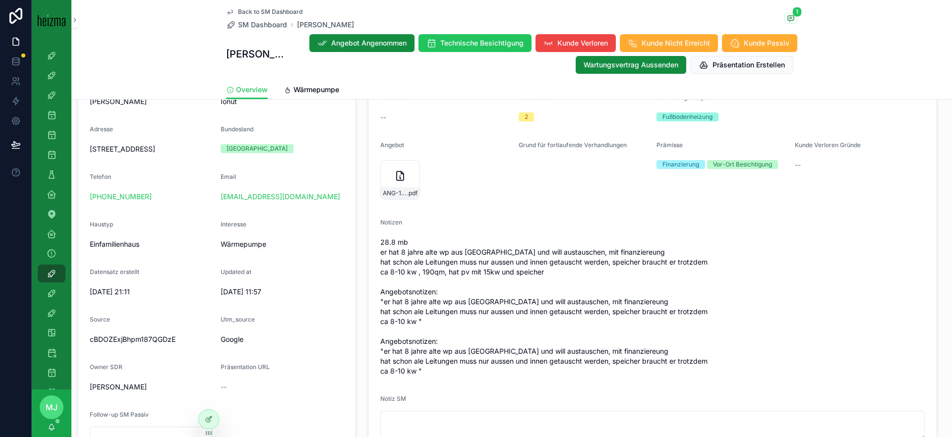
scroll to position [220, 0]
click at [297, 88] on span "Wärmepumpe" at bounding box center [316, 90] width 46 height 10
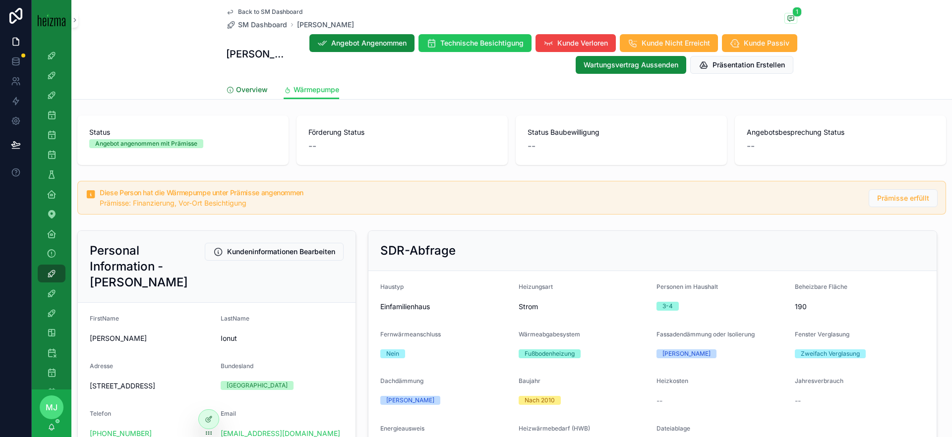
click at [243, 93] on span "Overview" at bounding box center [252, 90] width 32 height 10
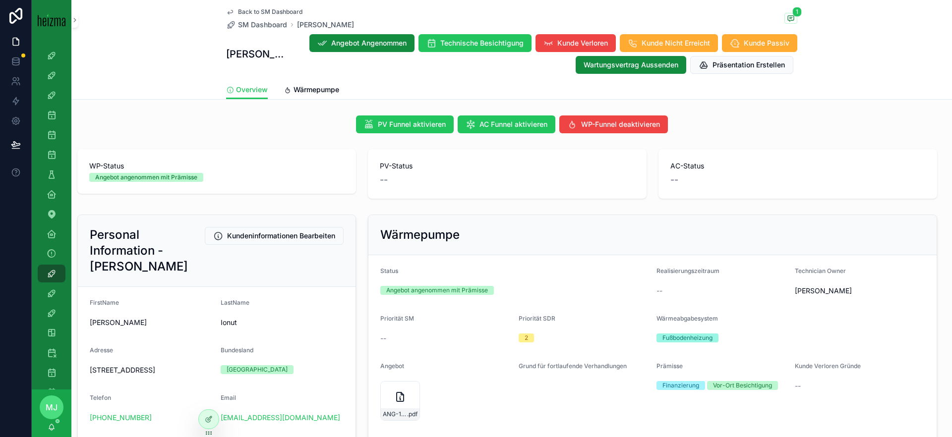
click at [363, 200] on div "PV-Status --" at bounding box center [507, 174] width 291 height 58
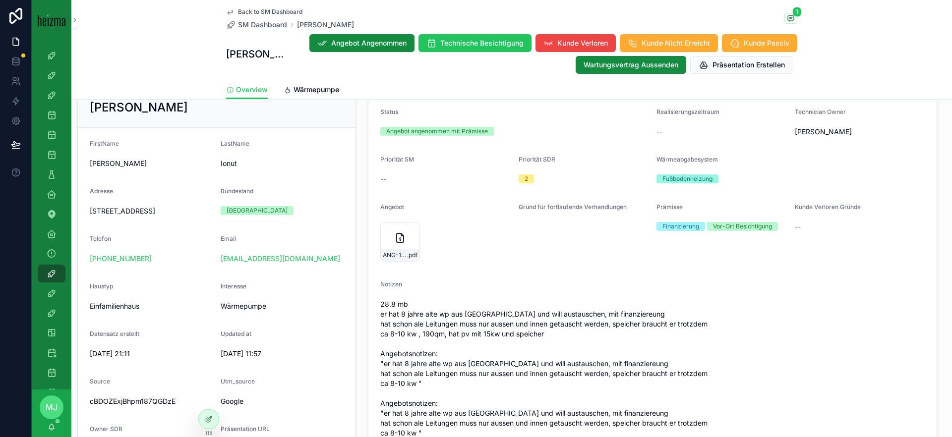
scroll to position [161, 0]
click at [429, 126] on div "Angebot angenommen mit Prämisse" at bounding box center [437, 129] width 102 height 9
click at [441, 126] on div "Angebot angenommen mit Prämisse" at bounding box center [437, 129] width 102 height 9
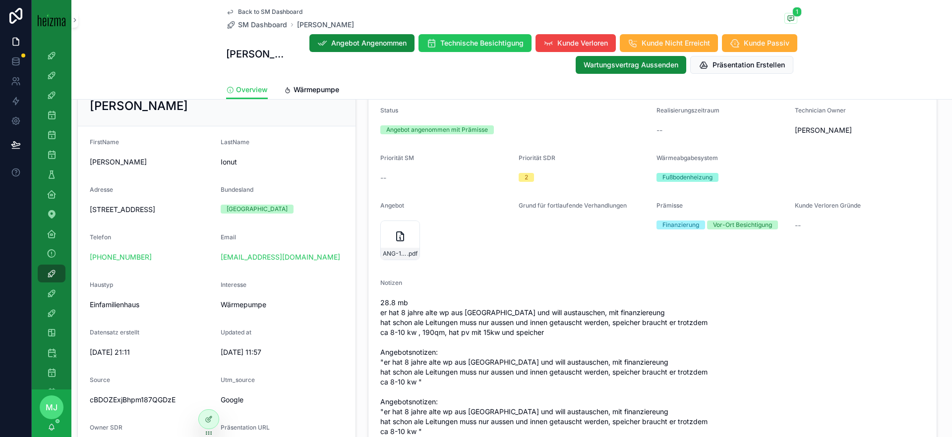
click at [506, 300] on span "28.8 mb er hat 8 jahre alte wp aus [GEOGRAPHIC_DATA] und will austauschen, mit …" at bounding box center [652, 367] width 544 height 139
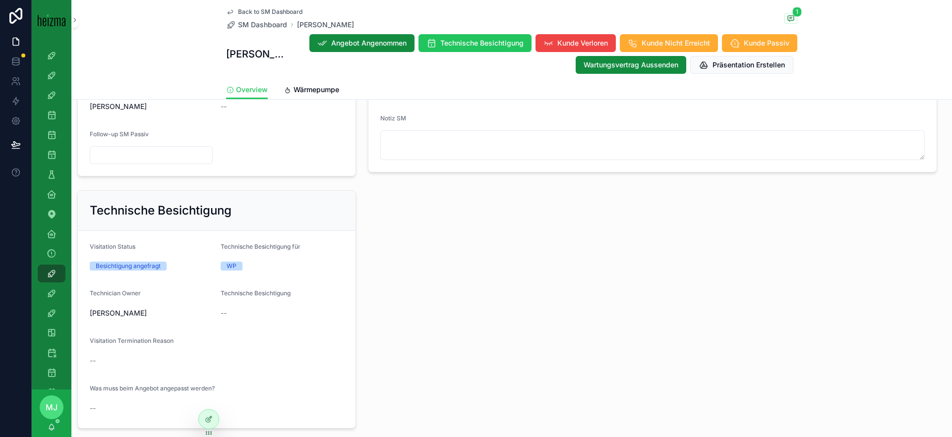
scroll to position [502, 0]
click at [117, 318] on span "[PERSON_NAME]" at bounding box center [118, 313] width 57 height 10
click at [97, 318] on span "[PERSON_NAME]" at bounding box center [118, 313] width 57 height 10
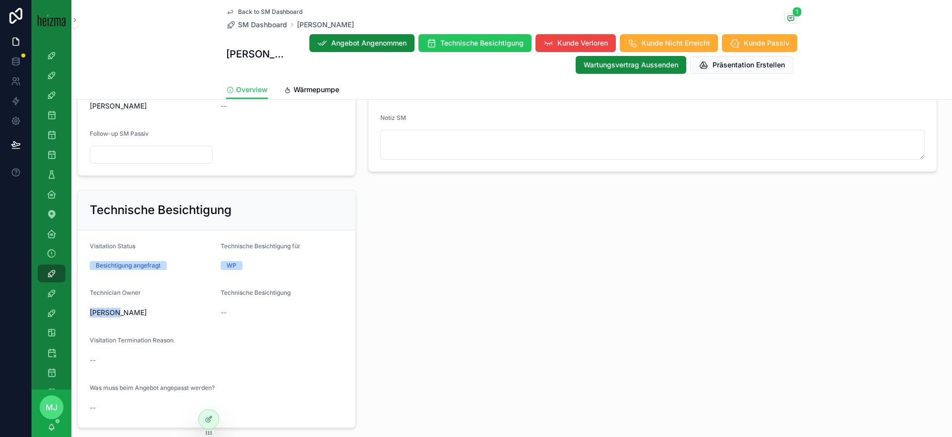
click at [97, 318] on span "[PERSON_NAME]" at bounding box center [118, 313] width 57 height 10
click at [135, 318] on span "[PERSON_NAME]" at bounding box center [118, 313] width 57 height 10
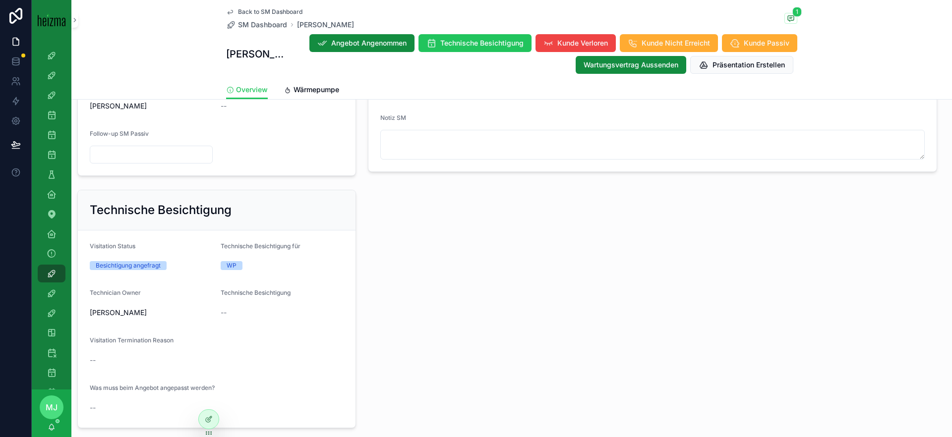
click at [266, 254] on div "Technische Besichtigung für" at bounding box center [282, 248] width 123 height 12
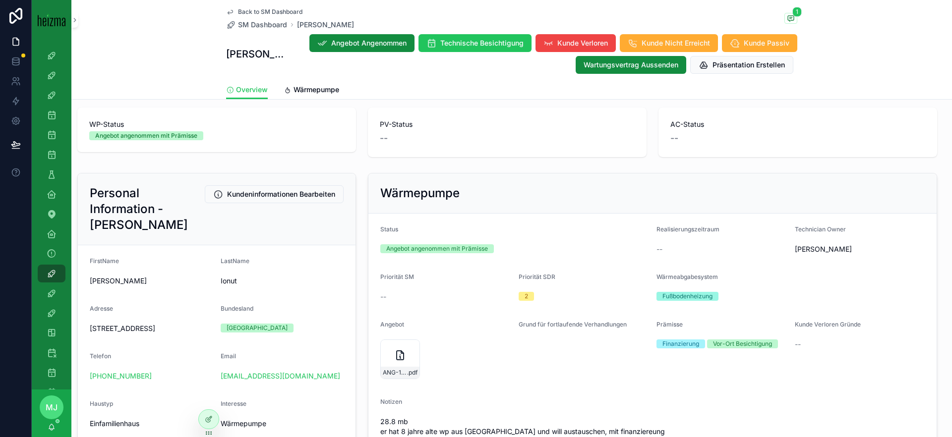
scroll to position [54, 0]
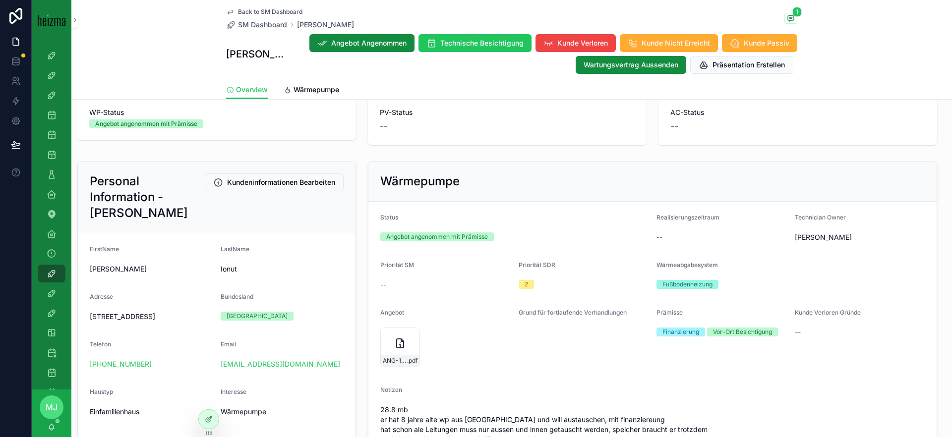
click at [564, 315] on span "Grund für fortlaufende Verhandlungen" at bounding box center [573, 312] width 108 height 7
click at [564, 314] on span "Grund für fortlaufende Verhandlungen" at bounding box center [573, 312] width 108 height 7
click at [562, 311] on span "Grund für fortlaufende Verhandlungen" at bounding box center [573, 312] width 108 height 7
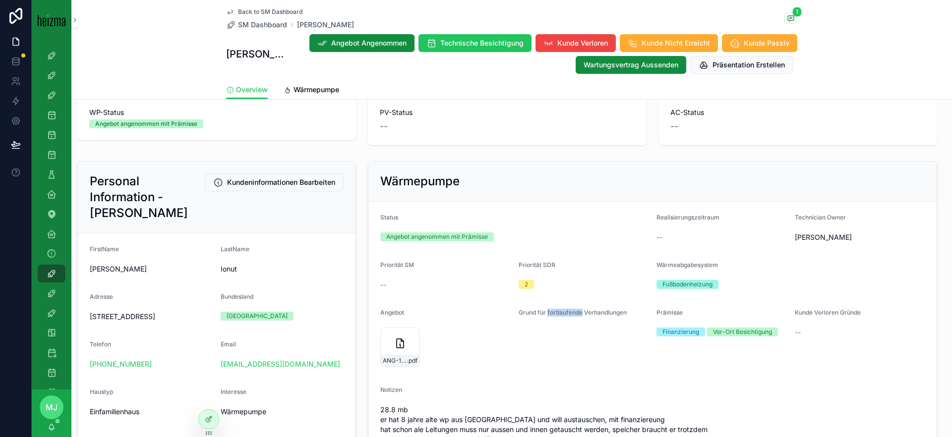
click at [562, 311] on span "Grund für fortlaufende Verhandlungen" at bounding box center [573, 312] width 108 height 7
click at [573, 311] on span "Grund für fortlaufende Verhandlungen" at bounding box center [573, 312] width 108 height 7
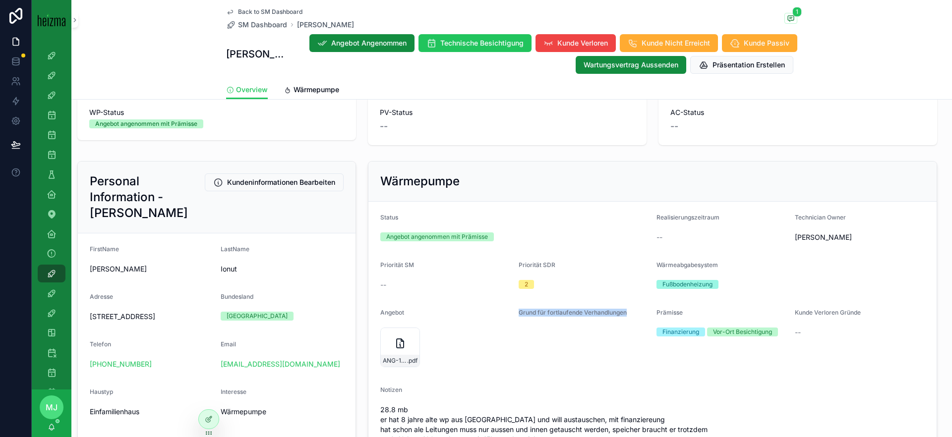
click at [569, 315] on span "Grund für fortlaufende Verhandlungen" at bounding box center [573, 312] width 108 height 7
click at [562, 314] on span "Grund für fortlaufende Verhandlungen" at bounding box center [573, 312] width 108 height 7
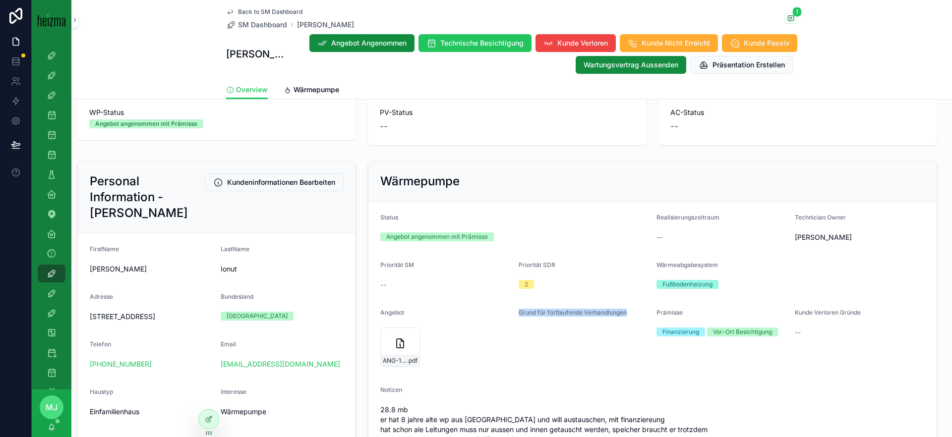
click at [562, 314] on span "Grund für fortlaufende Verhandlungen" at bounding box center [573, 312] width 108 height 7
click at [571, 311] on span "Grund für fortlaufende Verhandlungen" at bounding box center [573, 312] width 108 height 7
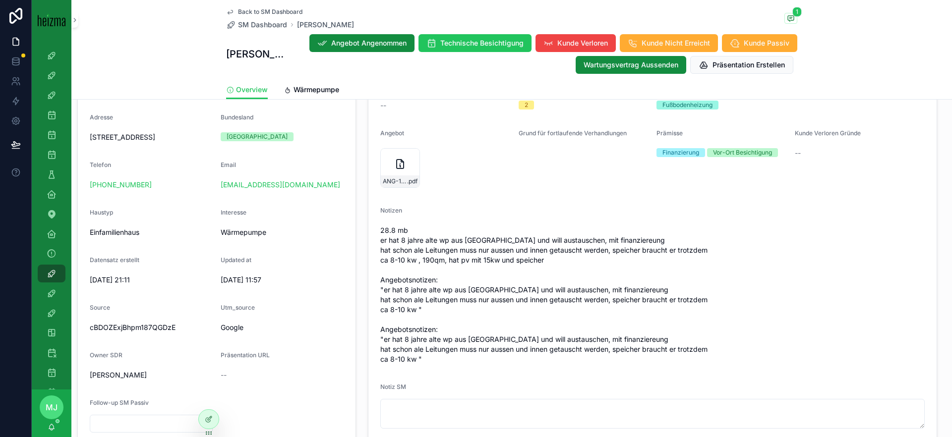
scroll to position [416, 0]
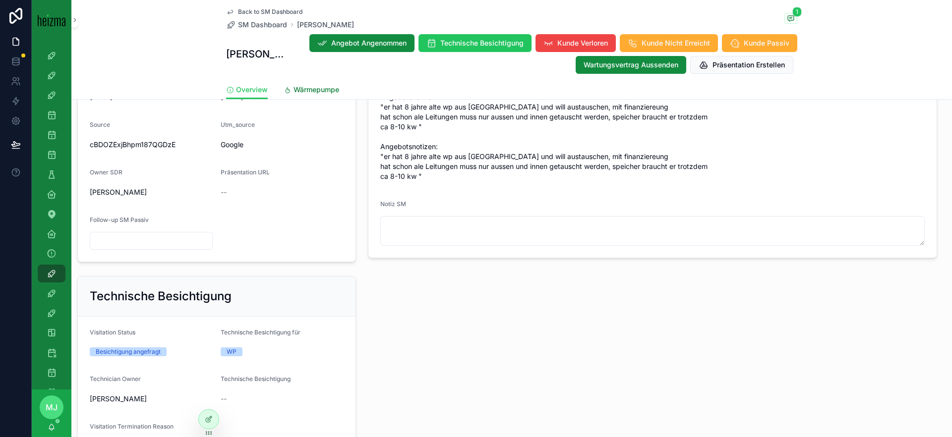
click at [316, 88] on span "Wärmepumpe" at bounding box center [316, 90] width 46 height 10
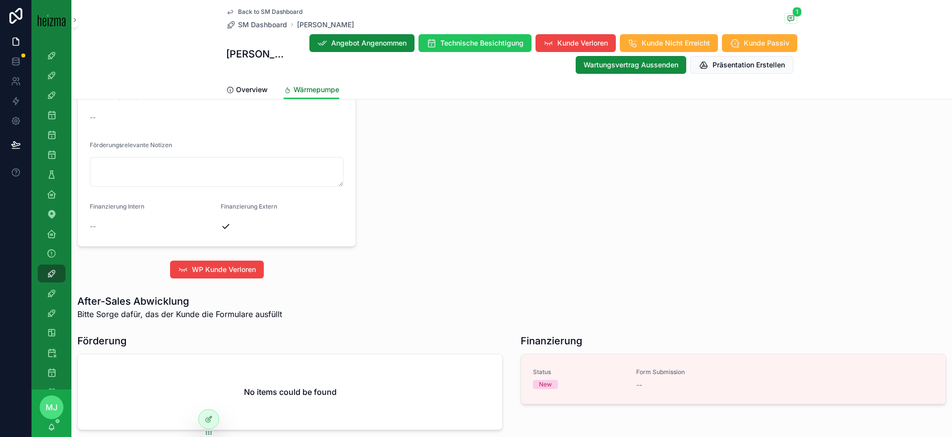
scroll to position [1343, 0]
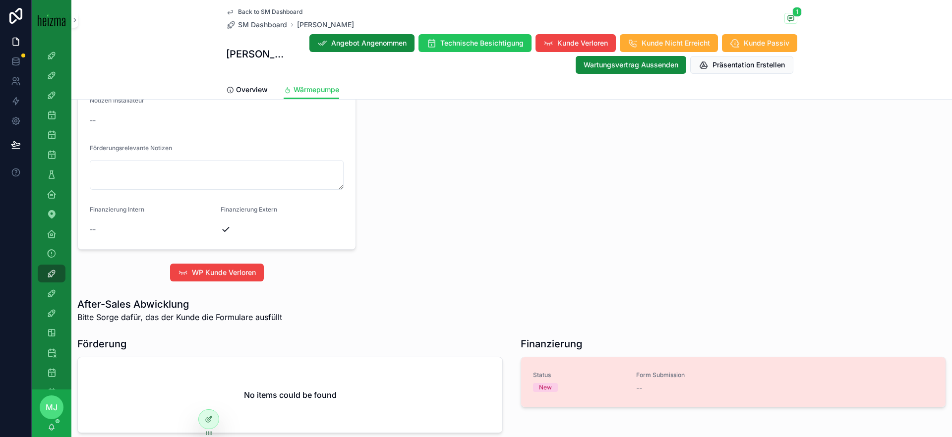
click at [622, 383] on div "New" at bounding box center [578, 387] width 91 height 9
click at [560, 383] on div "New" at bounding box center [578, 387] width 91 height 9
click at [543, 383] on div "New" at bounding box center [545, 387] width 13 height 9
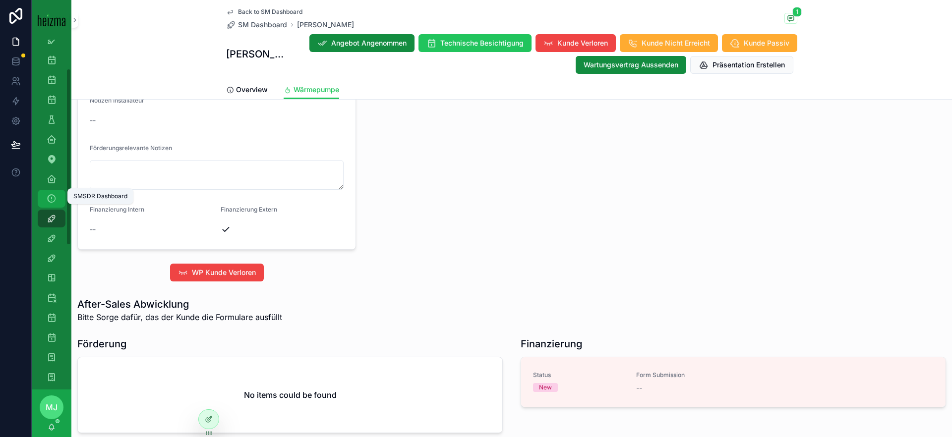
scroll to position [58, 0]
click at [272, 9] on span "Back to SM Dashboard" at bounding box center [270, 12] width 64 height 8
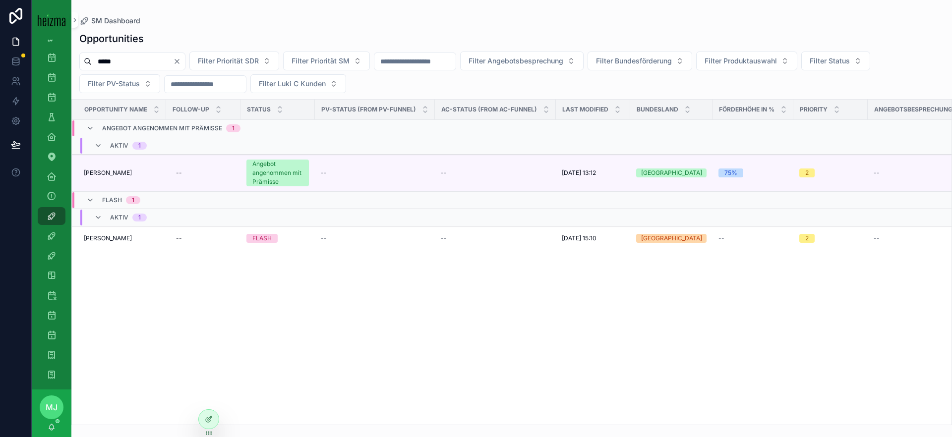
click at [430, 46] on div "Opportunities ***** Filter Priorität SDR Filter Priorität SM Filter Angebotsbes…" at bounding box center [511, 226] width 880 height 400
click at [108, 64] on input "*****" at bounding box center [132, 62] width 81 height 14
type input "*********"
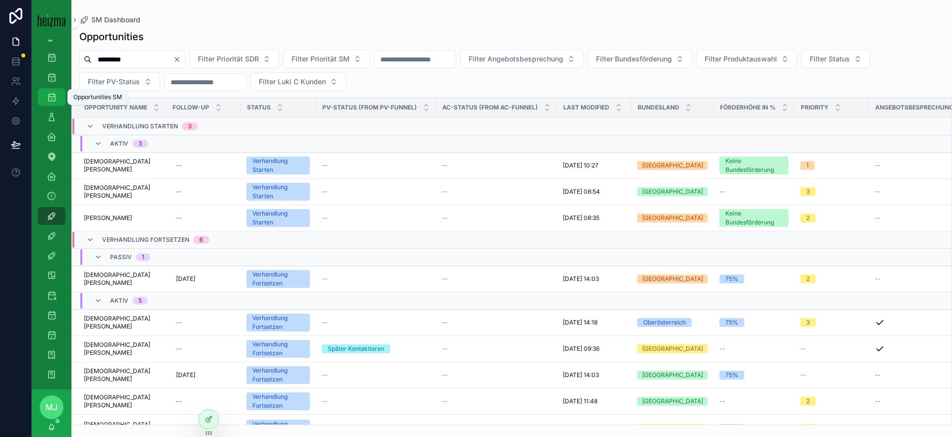
click at [49, 97] on icon "scrollable content" at bounding box center [52, 97] width 10 height 10
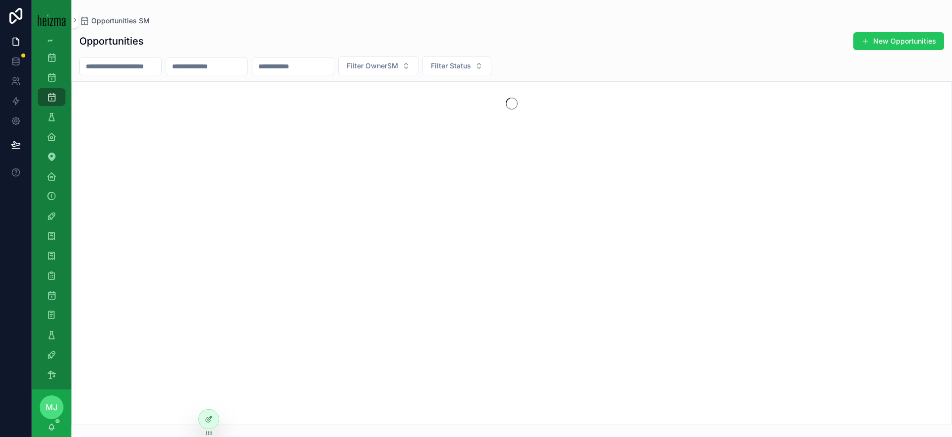
click at [308, 70] on input "scrollable content" at bounding box center [292, 66] width 81 height 14
paste input "**********"
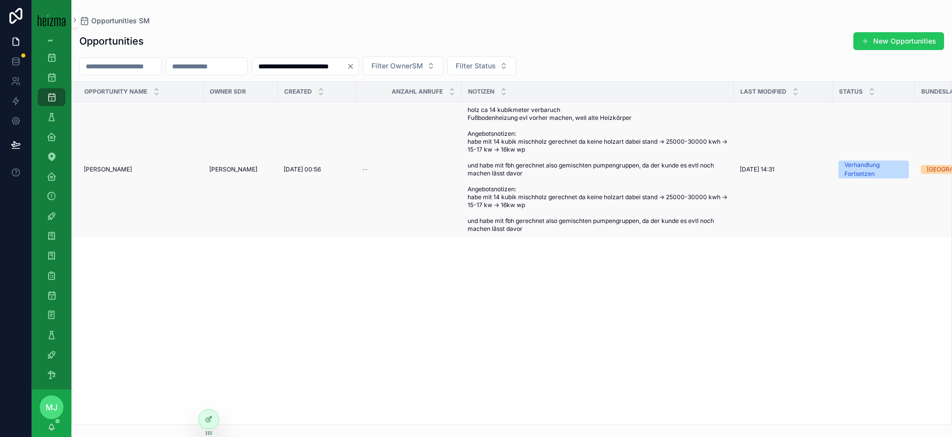
type input "**********"
click at [464, 192] on td "holz ca 14 kubikmeter verbaruch Fußbodenheizung evl vorher machen, weil alte He…" at bounding box center [598, 169] width 272 height 135
click at [523, 202] on span "holz ca 14 kubikmeter verbaruch Fußbodenheizung evl vorher machen, weil alte He…" at bounding box center [597, 169] width 260 height 127
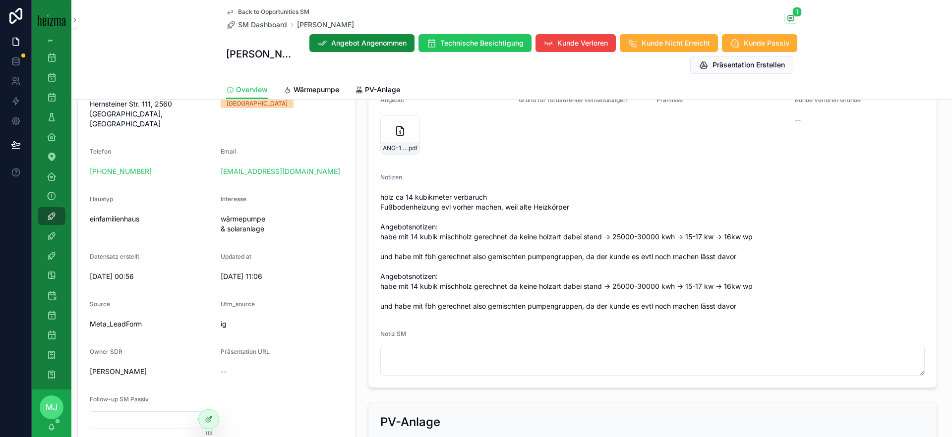
scroll to position [219, 0]
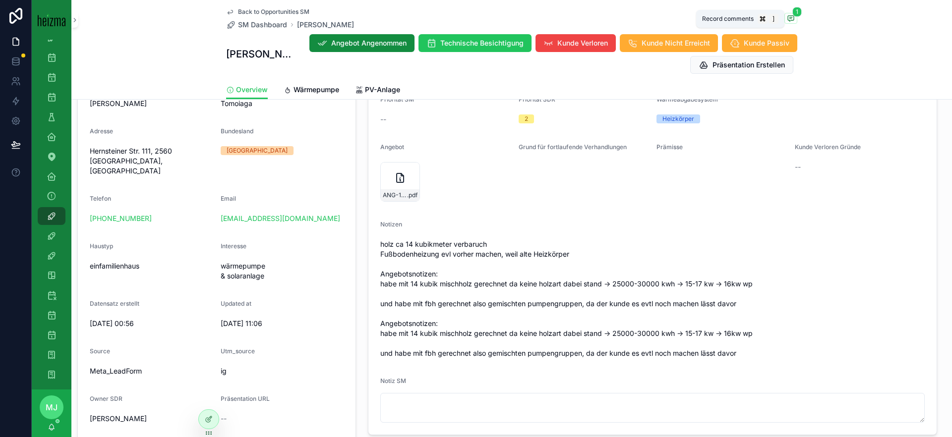
click at [785, 15] on span "scrollable content" at bounding box center [790, 18] width 13 height 11
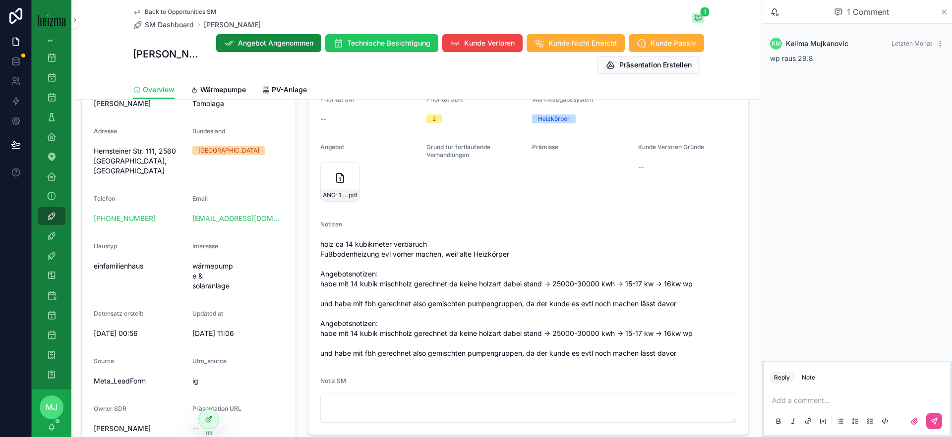
click at [941, 13] on icon "scrollable content" at bounding box center [943, 12] width 7 height 8
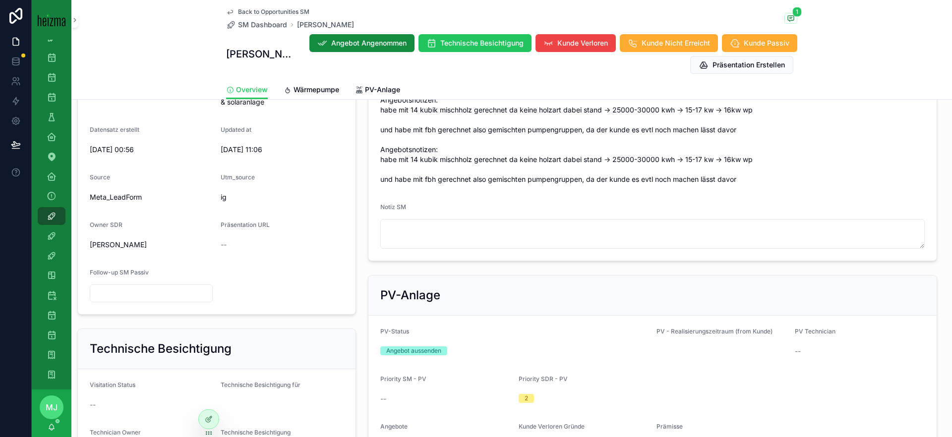
scroll to position [514, 0]
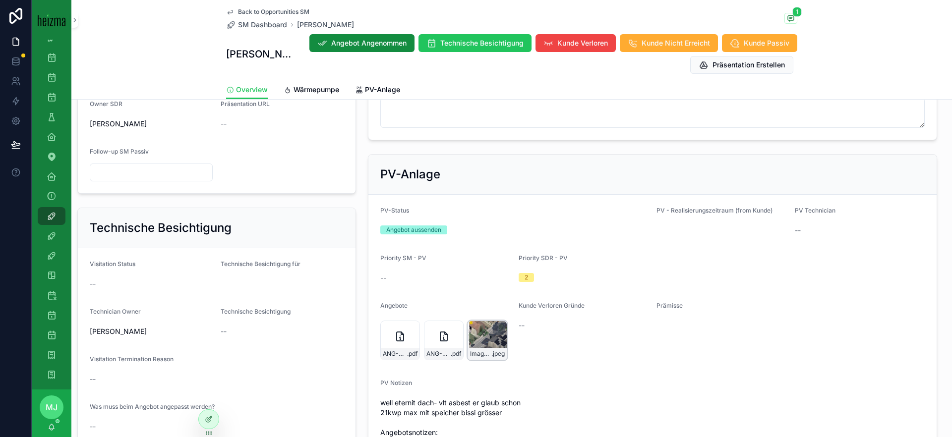
click at [493, 346] on div "Image-02.09.25-at-11.04 .jpeg" at bounding box center [487, 341] width 40 height 40
click at [453, 331] on icon "scrollable content" at bounding box center [455, 329] width 8 height 8
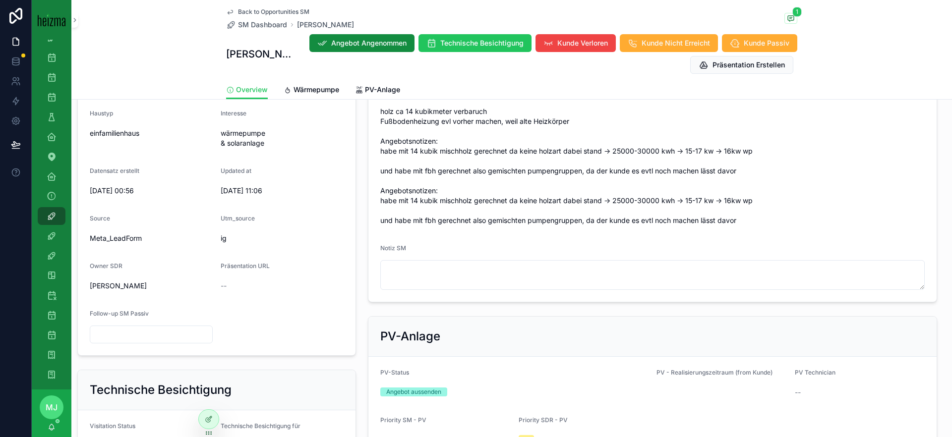
scroll to position [357, 0]
